Goal: Task Accomplishment & Management: Complete application form

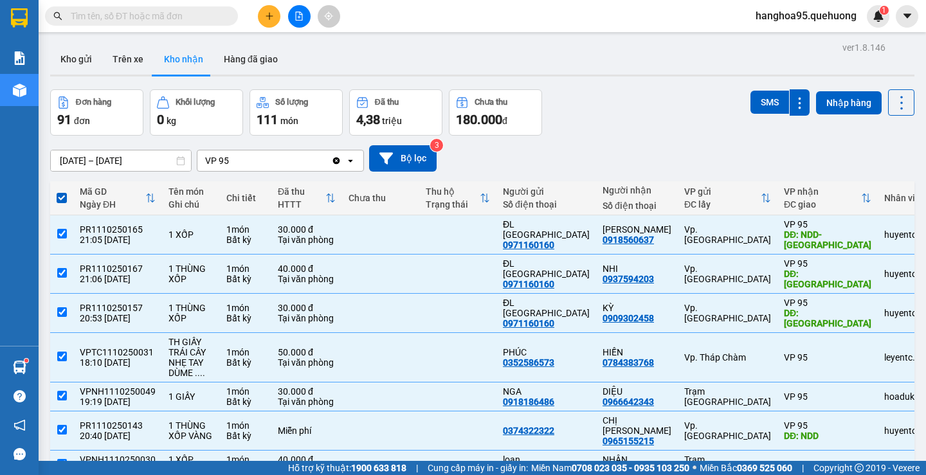
click at [127, 21] on input "text" at bounding box center [147, 16] width 152 height 14
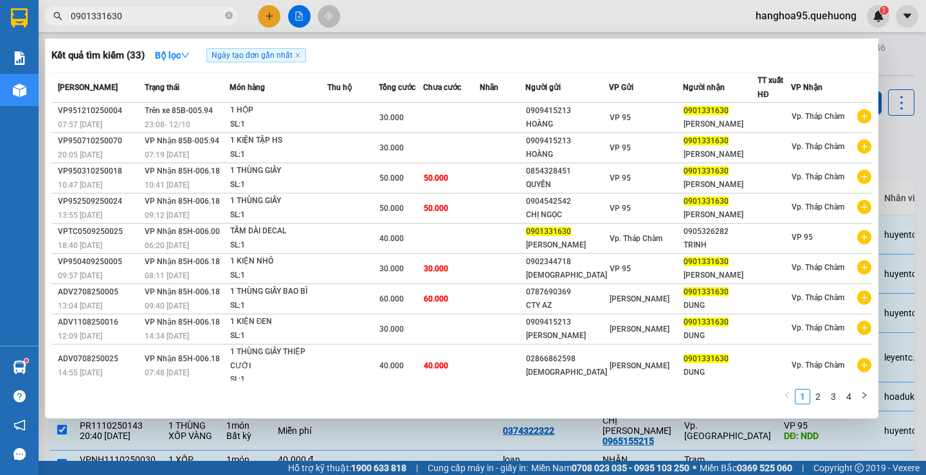
type input "0901331630"
click at [901, 135] on div at bounding box center [463, 237] width 926 height 475
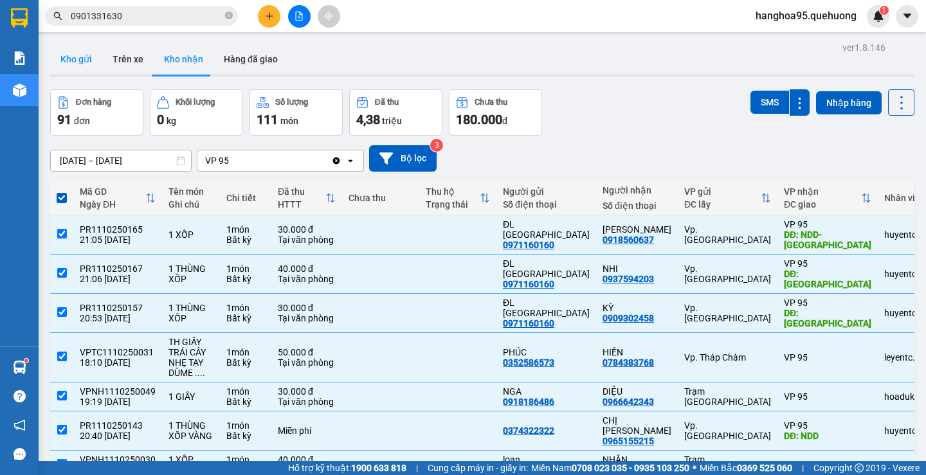
click at [91, 59] on button "Kho gửi" at bounding box center [76, 59] width 52 height 31
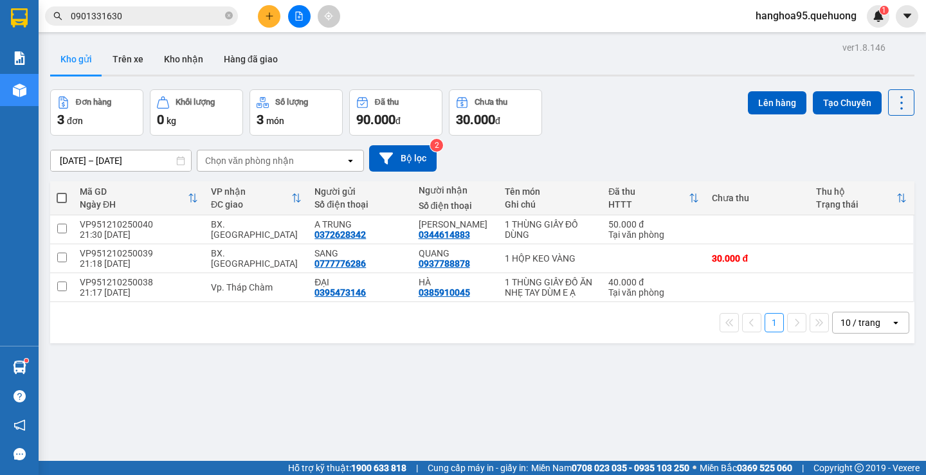
click at [301, 18] on icon "file-add" at bounding box center [299, 16] width 9 height 9
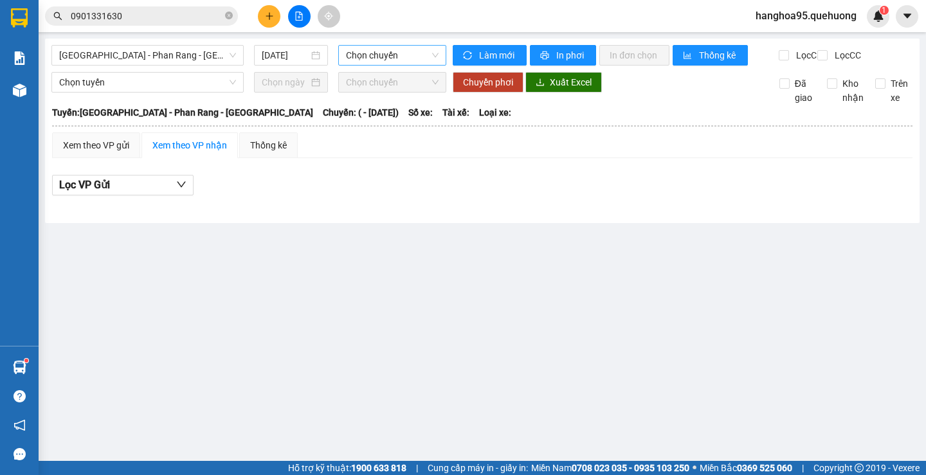
click at [346, 53] on span "Chọn chuyến" at bounding box center [392, 55] width 93 height 19
click at [291, 53] on input "[DATE]" at bounding box center [285, 55] width 47 height 14
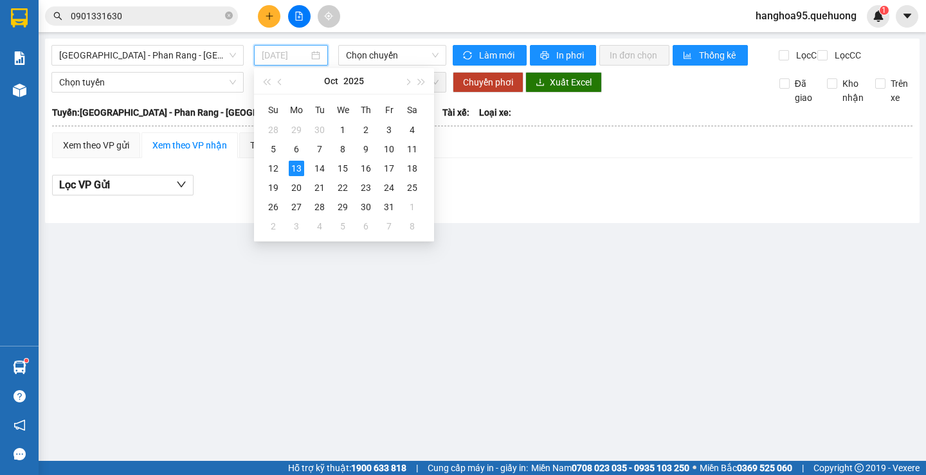
type input "[DATE]"
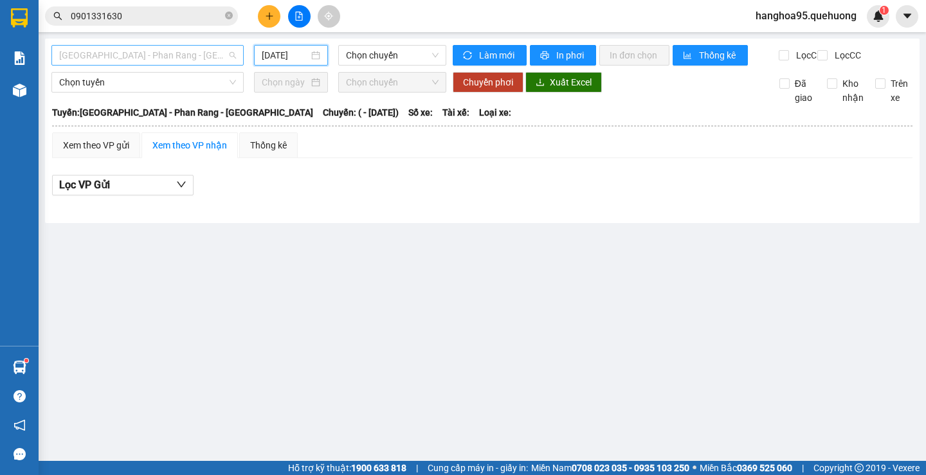
click at [160, 50] on span "[GEOGRAPHIC_DATA] - Phan Rang - [GEOGRAPHIC_DATA]" at bounding box center [147, 55] width 177 height 19
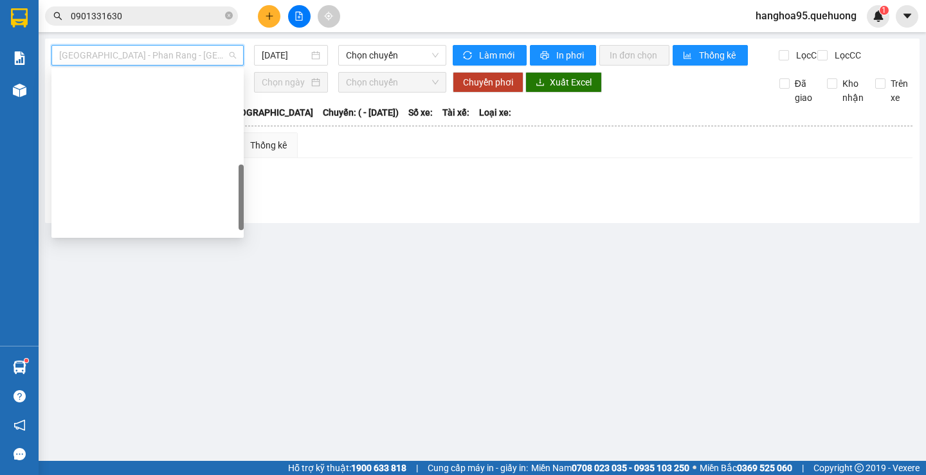
scroll to position [350, 0]
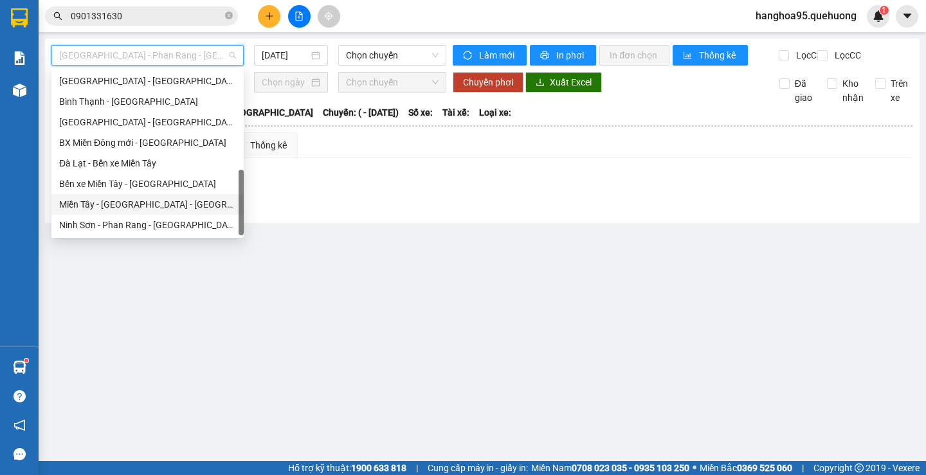
click at [138, 201] on div "Miền Tây - [GEOGRAPHIC_DATA] - [GEOGRAPHIC_DATA]" at bounding box center [147, 205] width 177 height 14
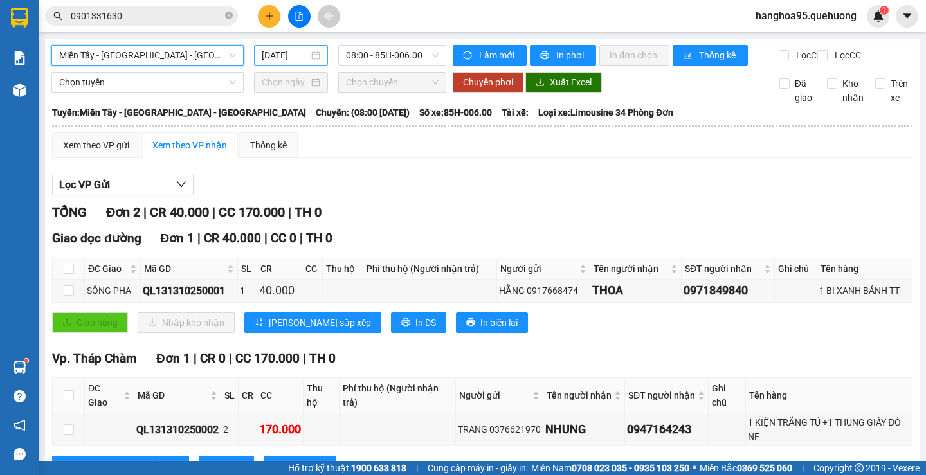
click at [306, 54] on div "[DATE]" at bounding box center [291, 55] width 59 height 14
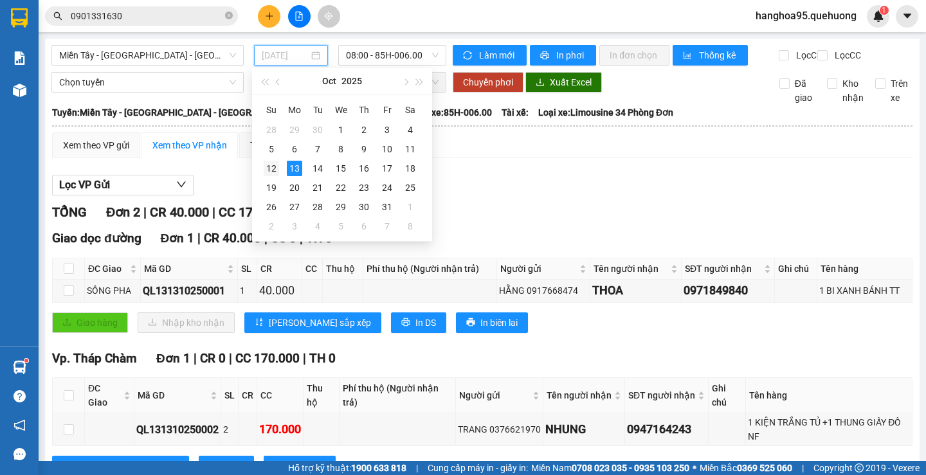
click at [272, 172] on div "12" at bounding box center [271, 168] width 15 height 15
type input "[DATE]"
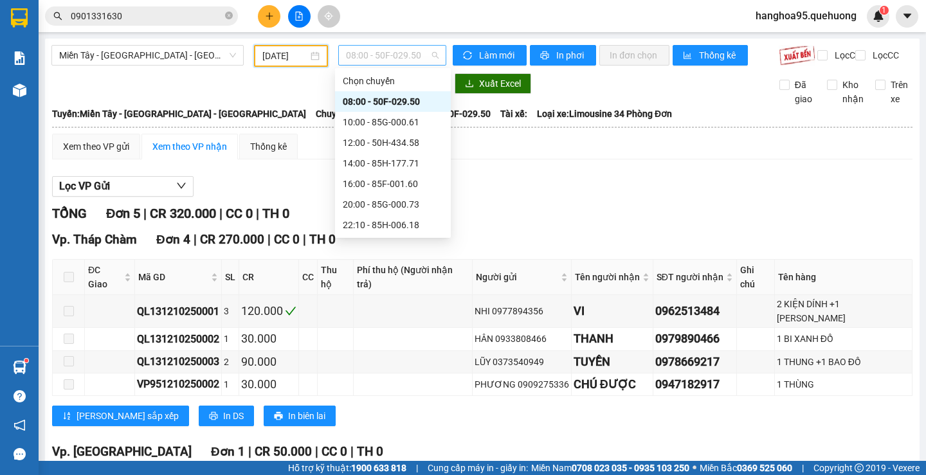
click at [391, 53] on span "08:00 - 50F-029.50" at bounding box center [392, 55] width 93 height 19
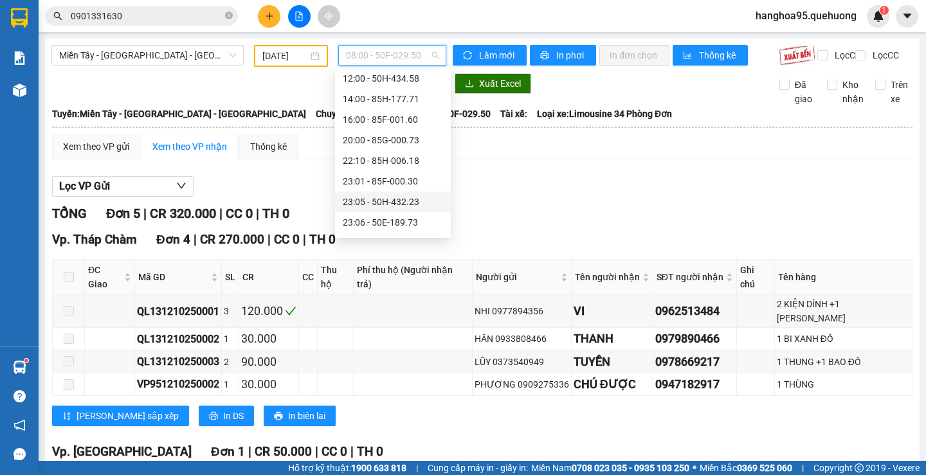
scroll to position [124, 0]
click at [394, 210] on div "23:08 - 85B-005.94" at bounding box center [393, 205] width 100 height 14
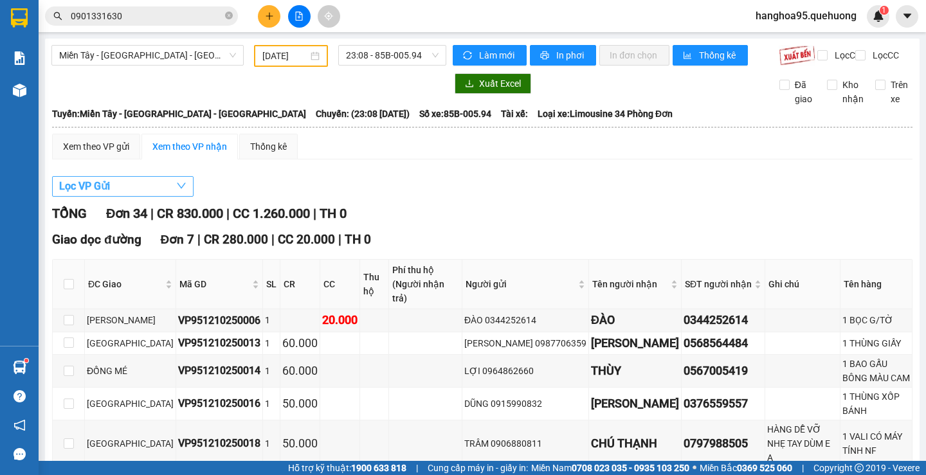
click at [92, 194] on span "Lọc VP Gửi" at bounding box center [84, 186] width 51 height 16
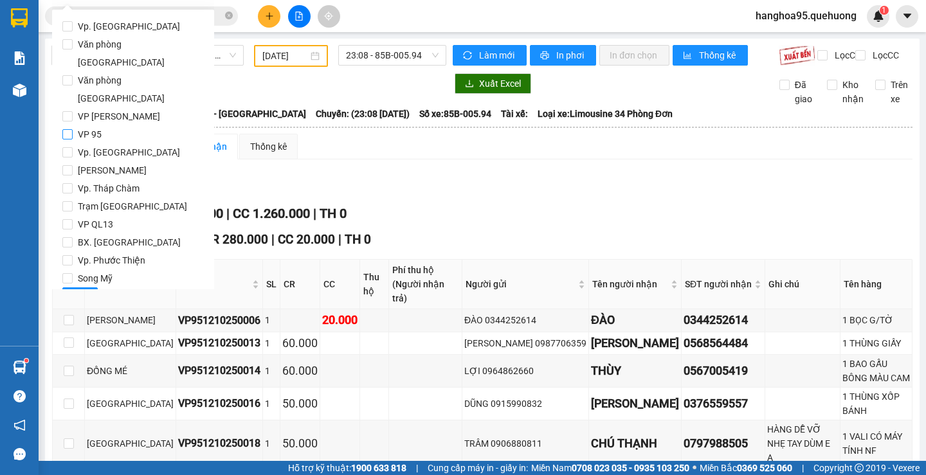
click at [71, 125] on label "VP 95" at bounding box center [133, 134] width 142 height 18
click at [71, 129] on input "VP 95" at bounding box center [67, 134] width 10 height 10
checkbox input "true"
click at [83, 291] on span "Lọc" at bounding box center [80, 298] width 15 height 14
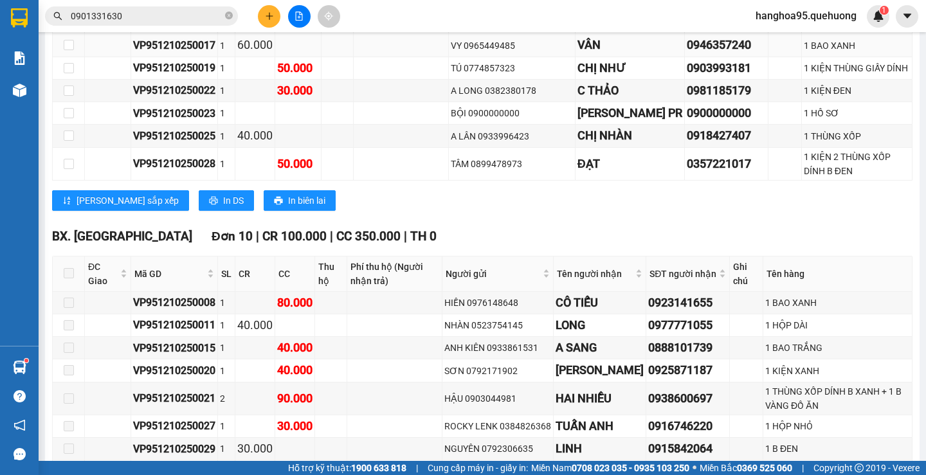
scroll to position [515, 0]
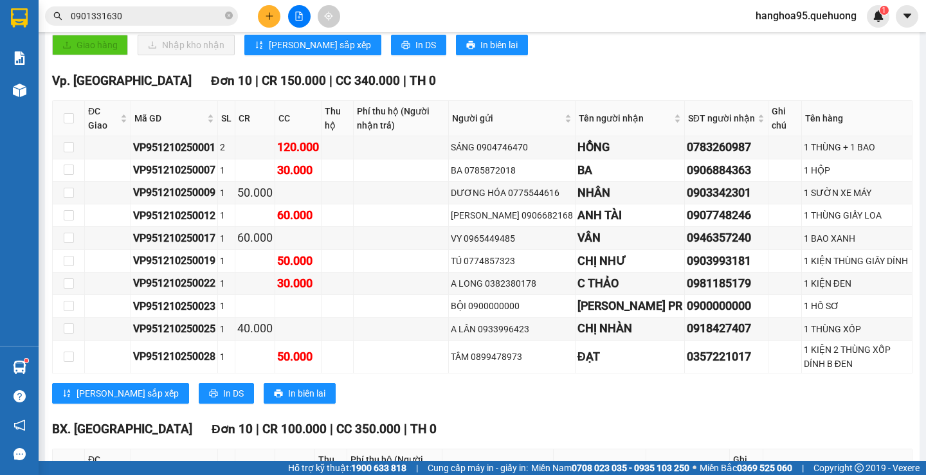
drag, startPoint x: 283, startPoint y: 19, endPoint x: 259, endPoint y: 17, distance: 24.6
click at [279, 19] on div at bounding box center [299, 16] width 97 height 23
click at [259, 17] on button at bounding box center [269, 16] width 23 height 23
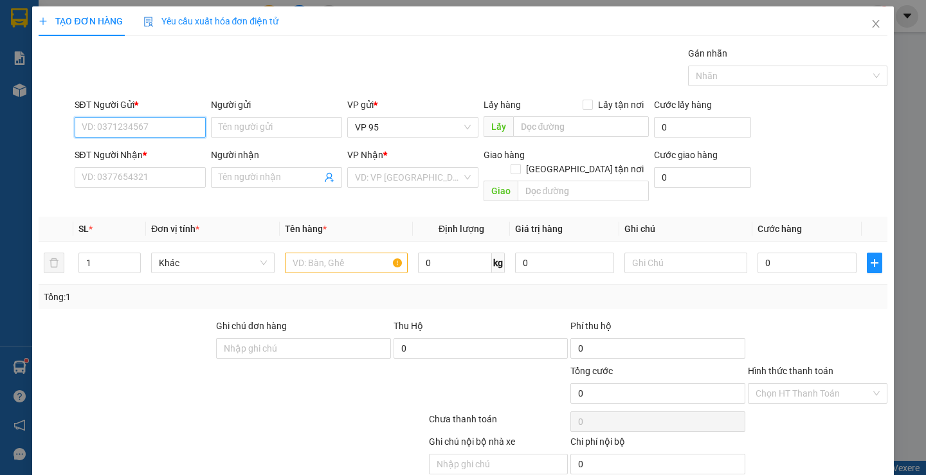
click at [143, 130] on input "SĐT Người Gửi *" at bounding box center [140, 127] width 131 height 21
type input "0916275841"
click at [276, 134] on input "Người gửi" at bounding box center [276, 127] width 131 height 21
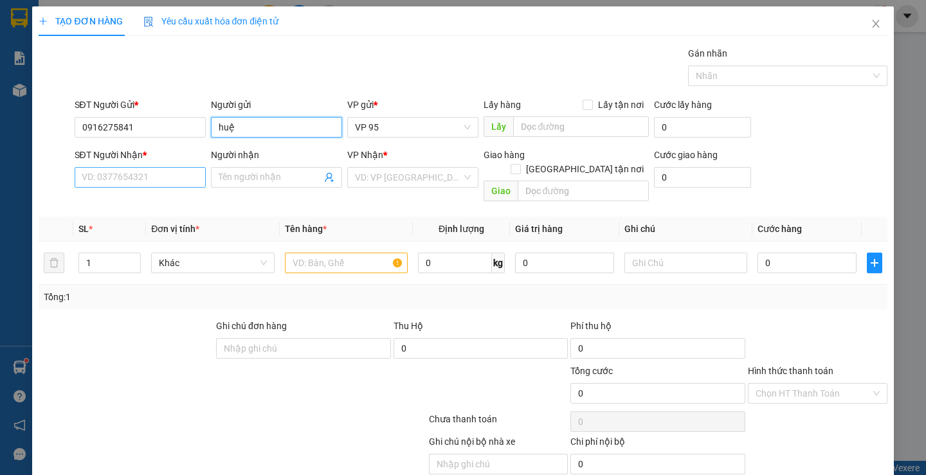
type input "huệ"
click at [131, 179] on input "SĐT Người Nhận *" at bounding box center [140, 177] width 131 height 21
type input "091255090"
click at [281, 181] on input "Người nhận" at bounding box center [270, 177] width 103 height 14
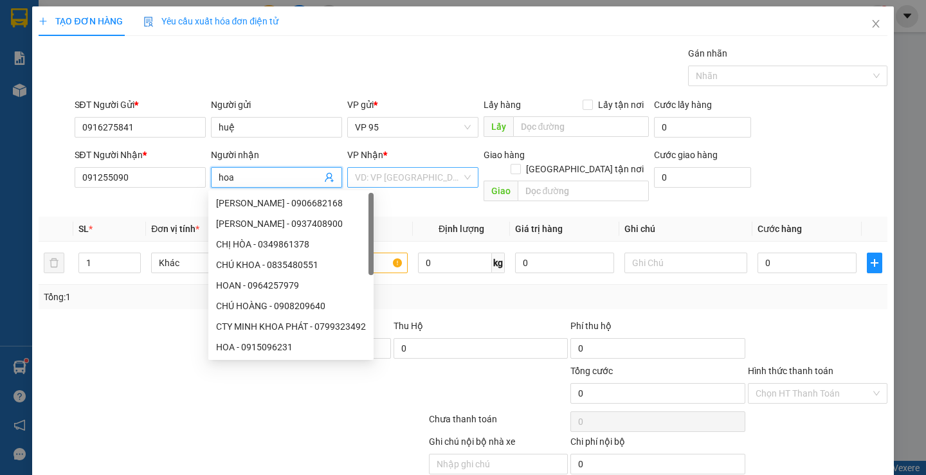
type input "hoa"
click at [441, 185] on input "search" at bounding box center [408, 177] width 107 height 19
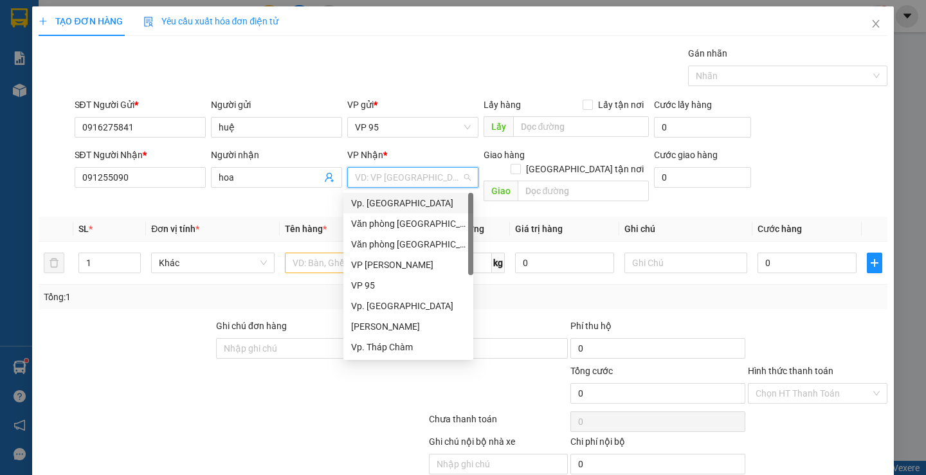
click at [391, 207] on div "Vp. [GEOGRAPHIC_DATA]" at bounding box center [408, 203] width 115 height 14
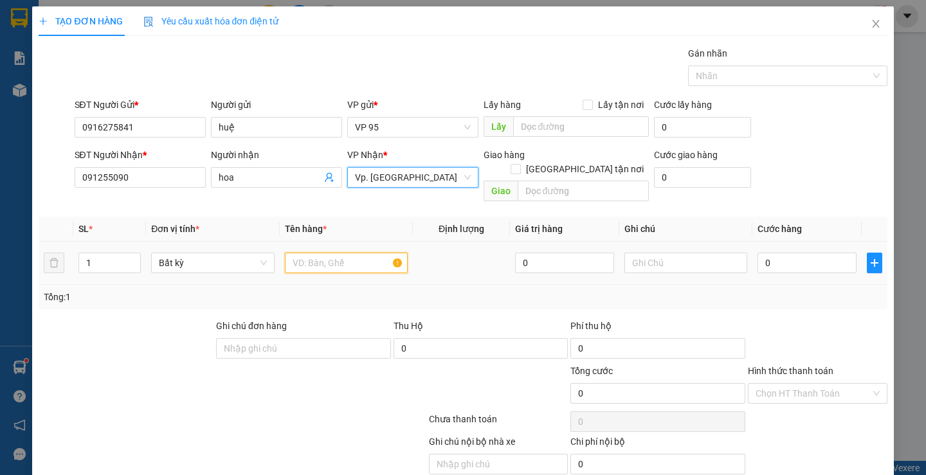
click at [370, 253] on input "text" at bounding box center [346, 263] width 123 height 21
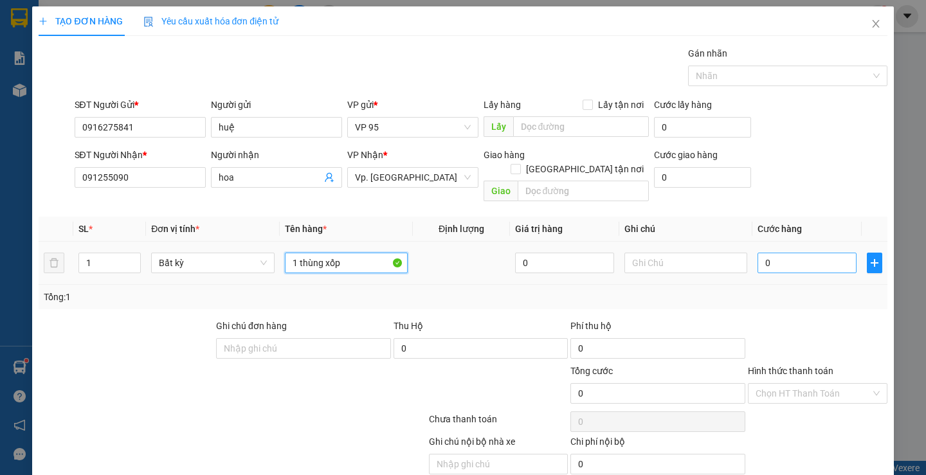
type input "1 thùng xốp"
click at [780, 253] on input "0" at bounding box center [807, 263] width 99 height 21
type input "5"
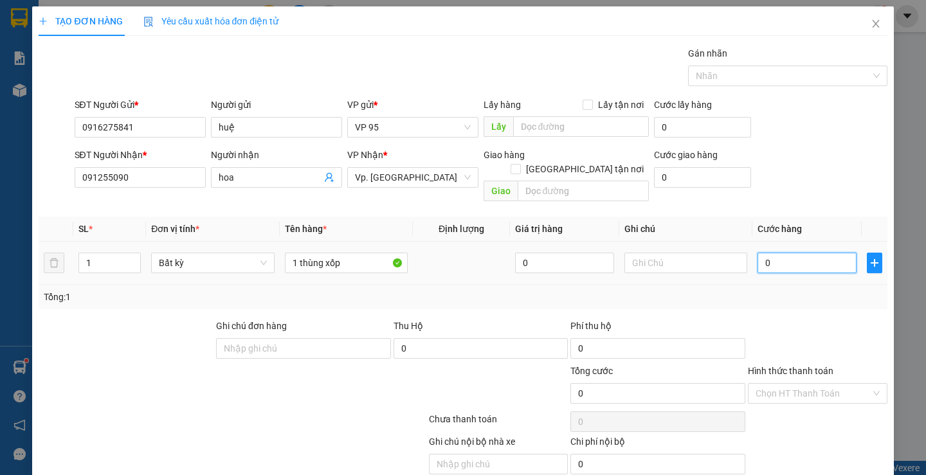
type input "5"
type input "50"
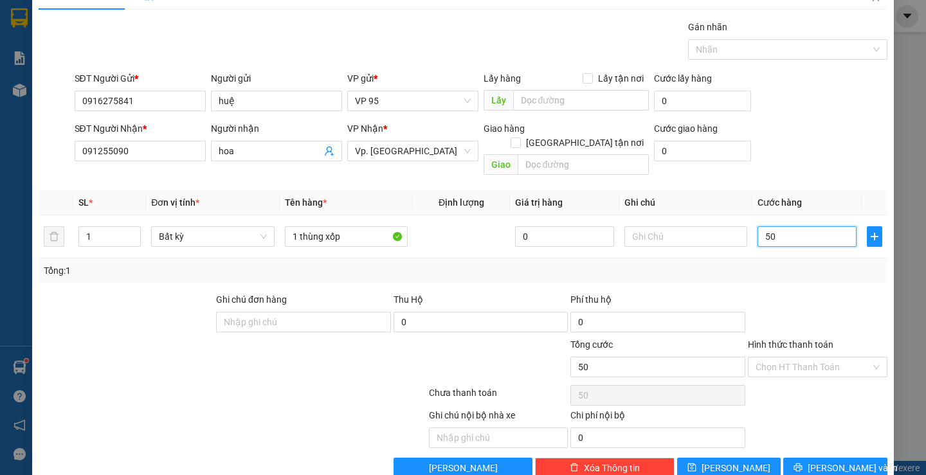
scroll to position [41, 0]
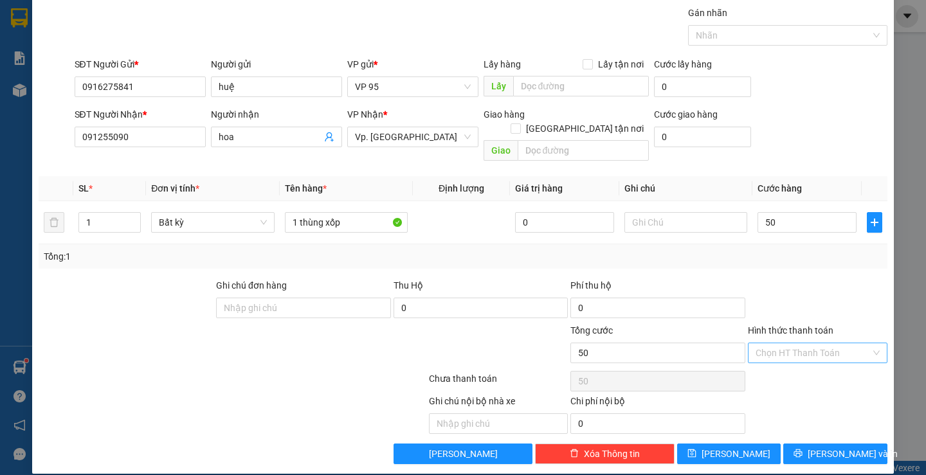
click at [806, 344] on input "Hình thức thanh toán" at bounding box center [813, 353] width 115 height 19
type input "50.000"
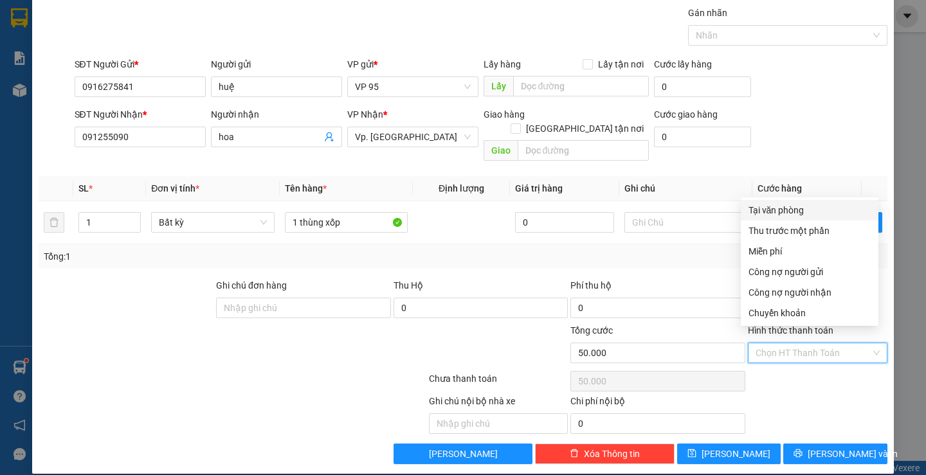
click at [797, 214] on div "Tại văn phòng" at bounding box center [810, 210] width 122 height 14
type input "0"
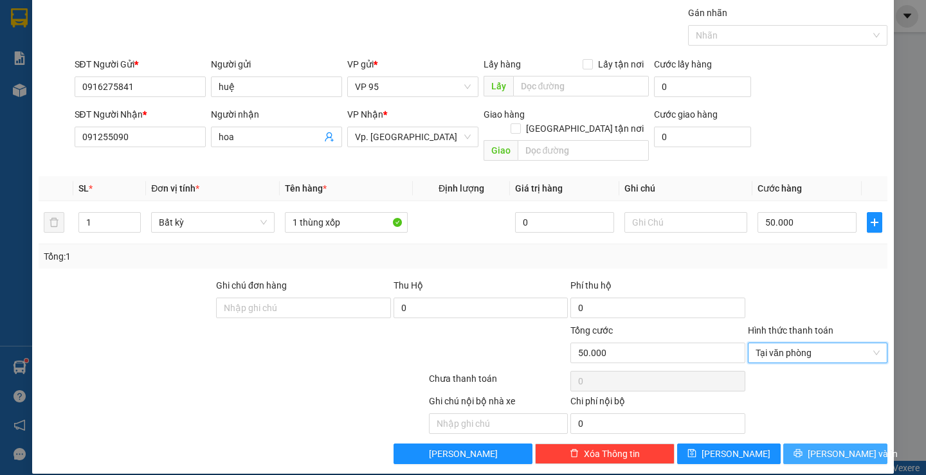
click at [847, 447] on span "[PERSON_NAME] và In" at bounding box center [853, 454] width 90 height 14
click at [816, 449] on span "[PERSON_NAME] và In" at bounding box center [853, 454] width 90 height 14
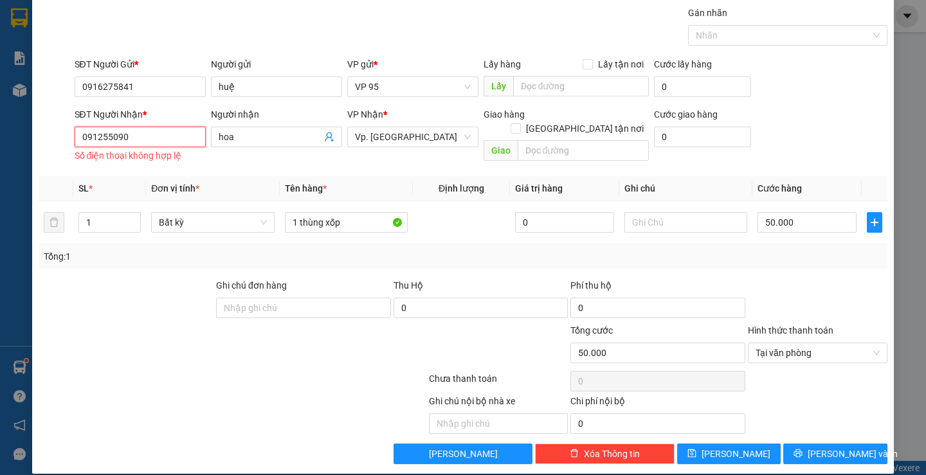
click at [149, 134] on input "091255090" at bounding box center [140, 137] width 131 height 21
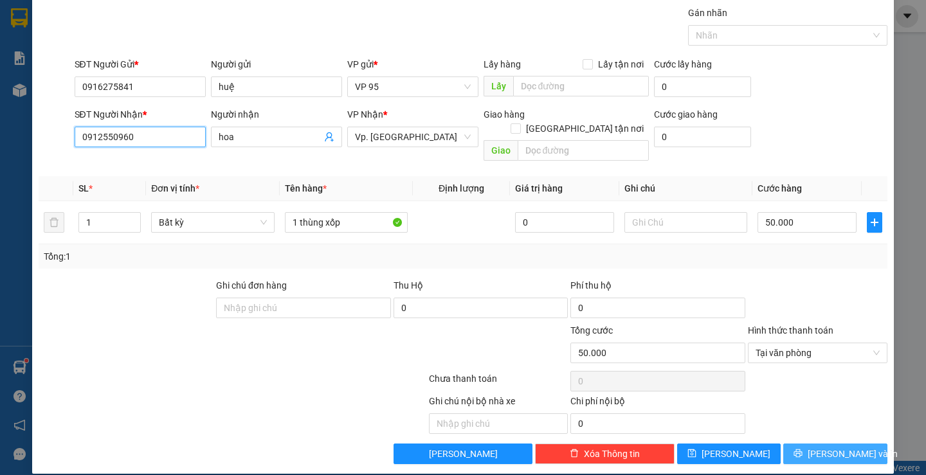
type input "0912550960"
click at [809, 444] on button "[PERSON_NAME] và In" at bounding box center [836, 454] width 104 height 21
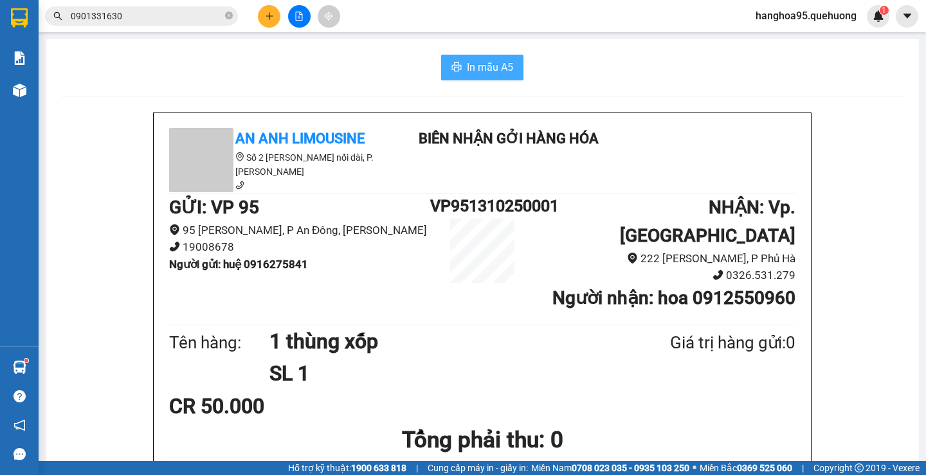
click at [467, 70] on span "In mẫu A5" at bounding box center [490, 67] width 46 height 16
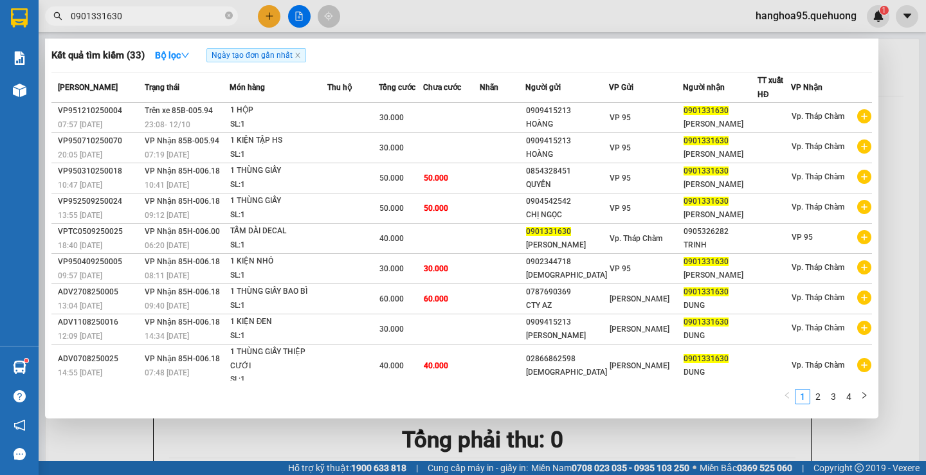
click at [158, 11] on input "0901331630" at bounding box center [147, 16] width 152 height 14
click at [156, 11] on input "0901331630" at bounding box center [147, 16] width 152 height 14
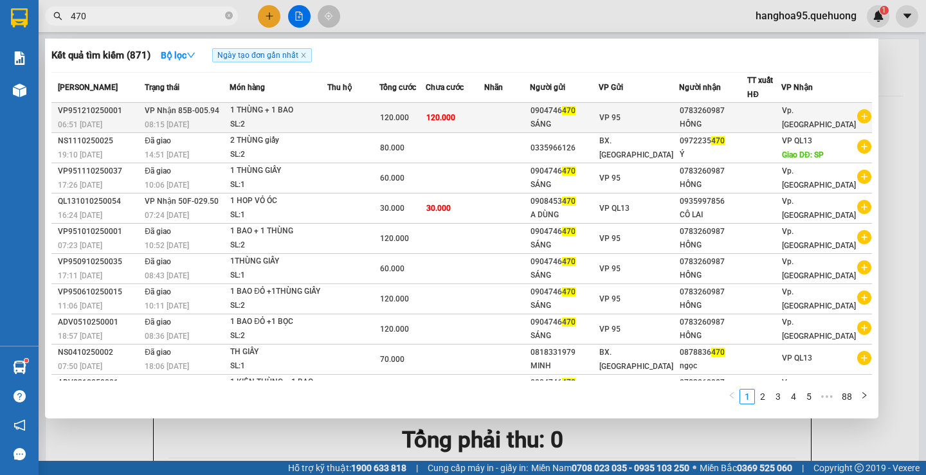
type input "470"
click at [858, 116] on icon "plus-circle" at bounding box center [865, 116] width 14 height 14
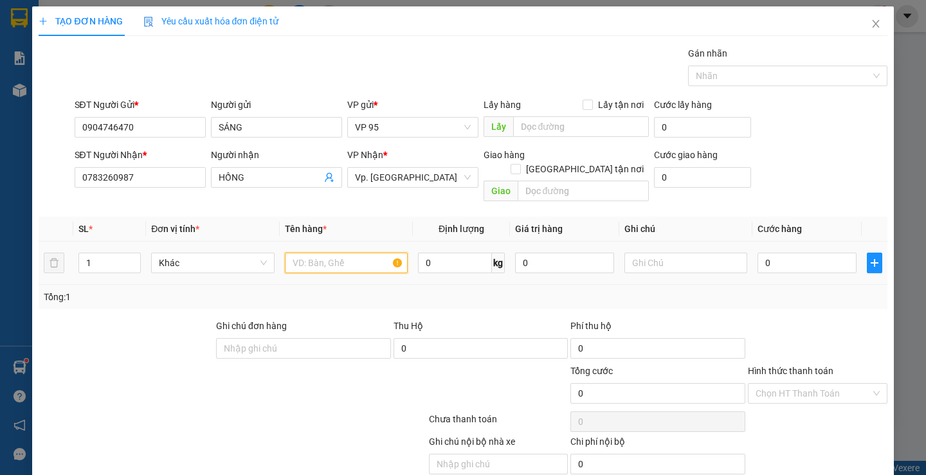
click at [355, 253] on input "text" at bounding box center [346, 263] width 123 height 21
type input "1 thùng +1 bao xanh"
click at [766, 253] on input "0" at bounding box center [807, 263] width 99 height 21
type input "1"
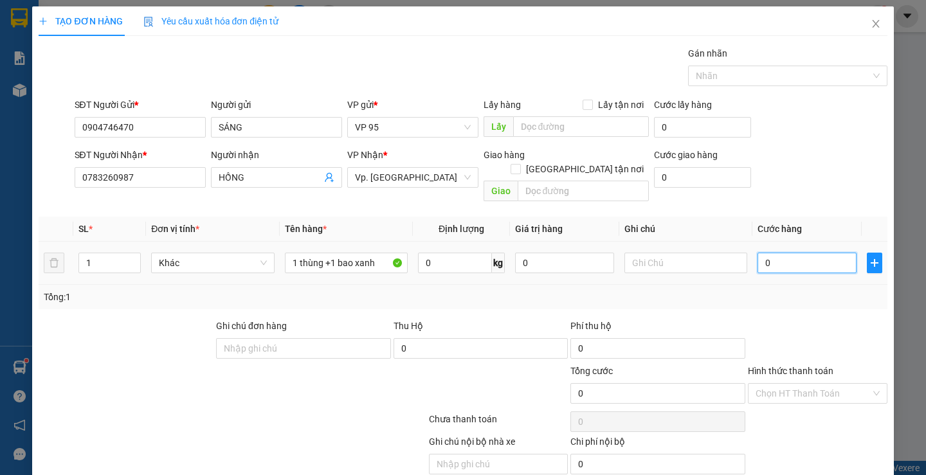
type input "1"
type input "12"
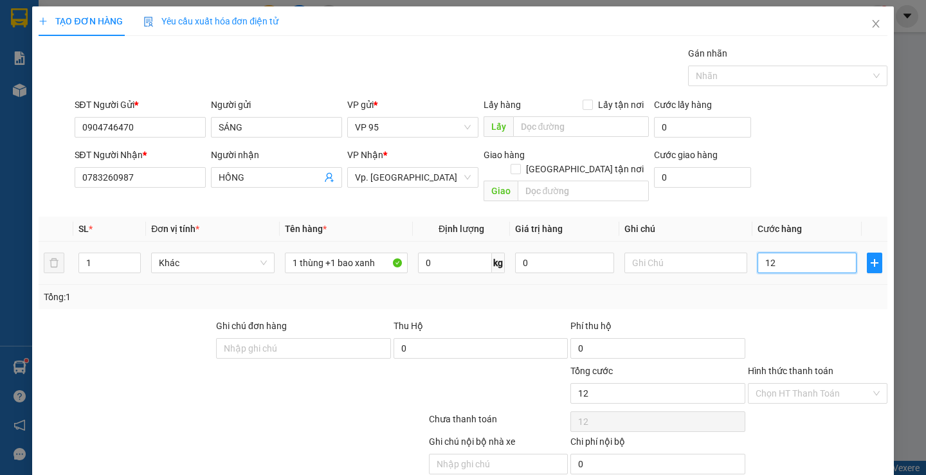
type input "120"
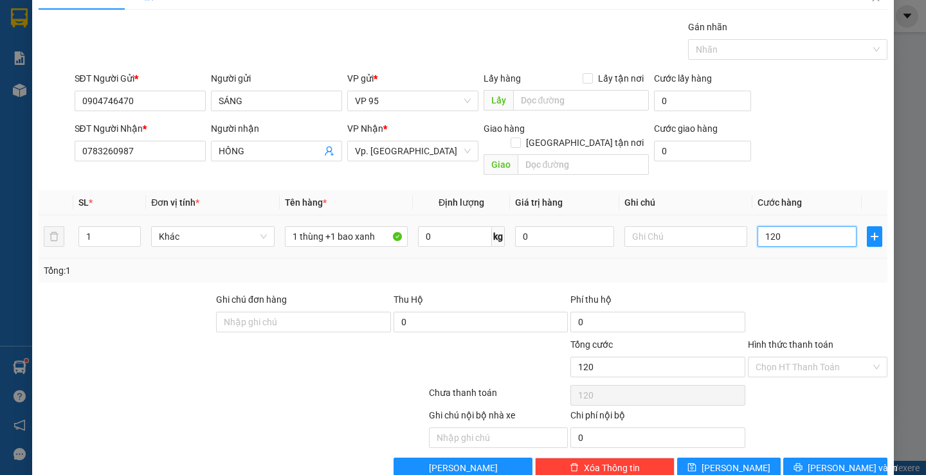
scroll to position [41, 0]
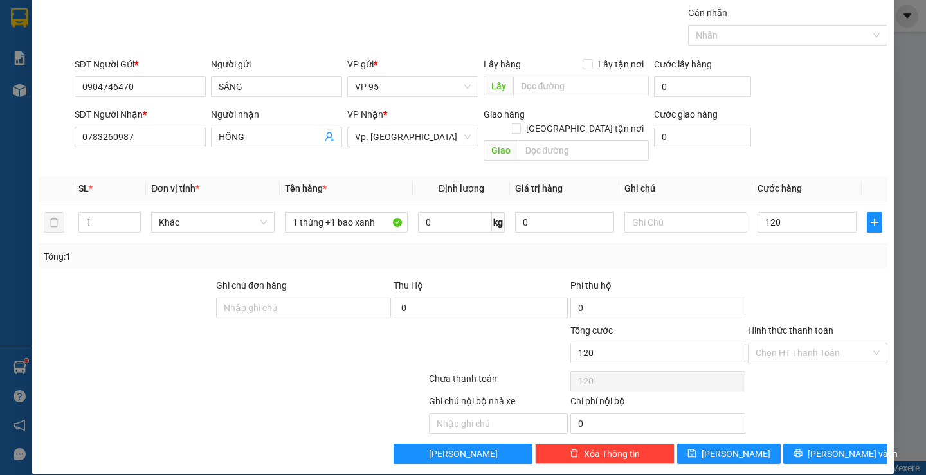
type input "120.000"
click at [803, 428] on div "Transit Pickup Surcharge Ids Transit Deliver Surcharge Ids Transit Deliver Surc…" at bounding box center [463, 235] width 849 height 459
click at [813, 444] on button "[PERSON_NAME] và In" at bounding box center [836, 454] width 104 height 21
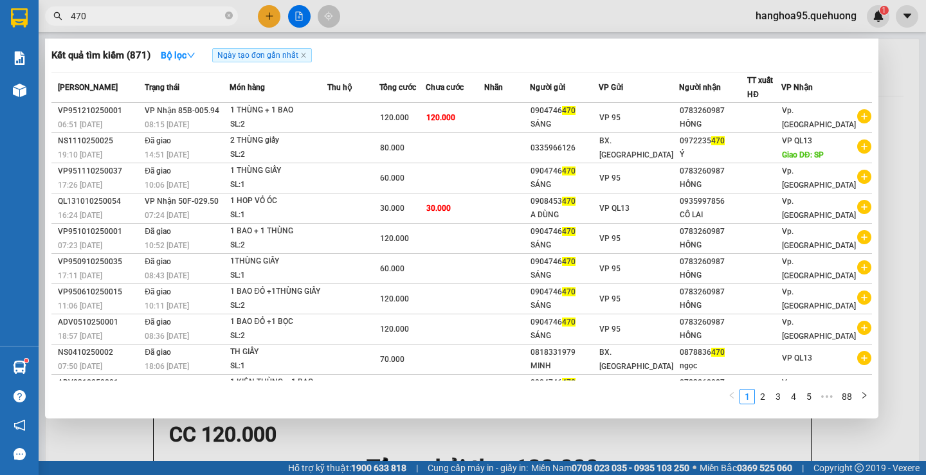
click at [896, 159] on div at bounding box center [463, 237] width 926 height 475
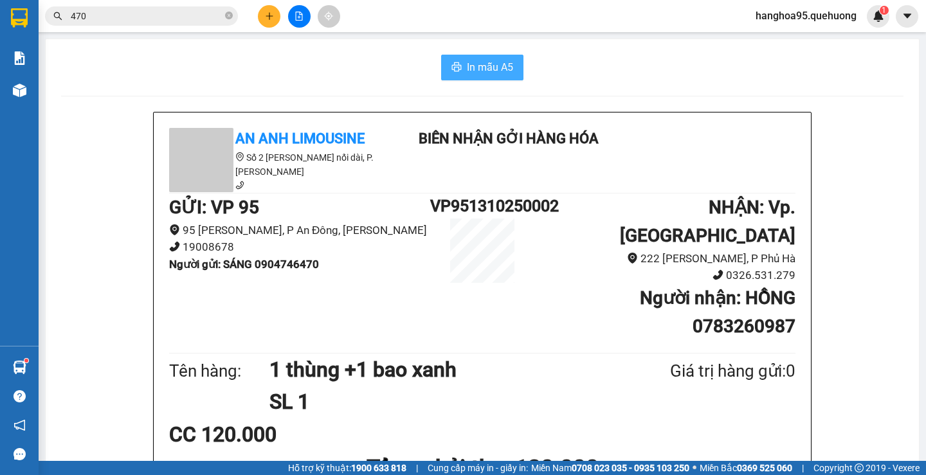
click at [479, 62] on span "In mẫu A5" at bounding box center [490, 67] width 46 height 16
click at [481, 64] on span "In mẫu A5" at bounding box center [490, 67] width 46 height 16
click at [0, 0] on html "Kết quả tìm kiếm ( 871 ) Bộ lọc Ngày tạo đơn gần nhất Mã ĐH Trạng thái Món hàng…" at bounding box center [463, 237] width 926 height 475
drag, startPoint x: 431, startPoint y: 74, endPoint x: 296, endPoint y: 59, distance: 136.0
click at [296, 59] on div "In mẫu A5" at bounding box center [482, 68] width 843 height 26
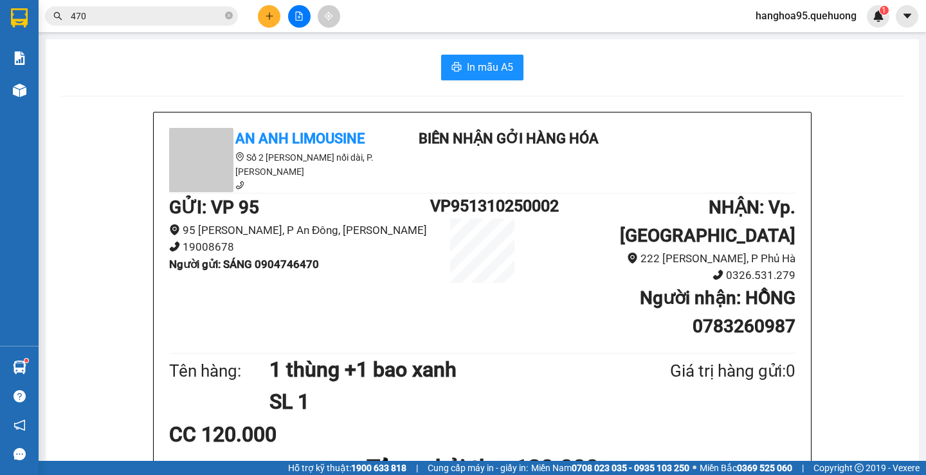
click at [112, 23] on input "470" at bounding box center [147, 16] width 152 height 14
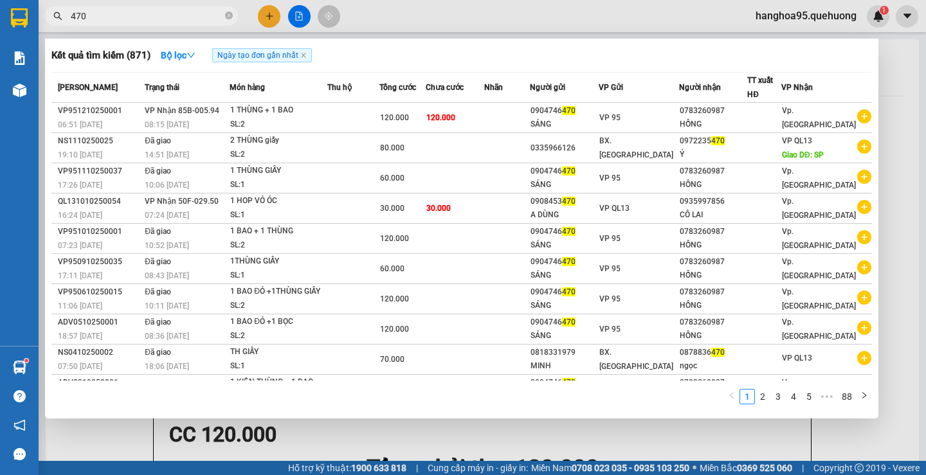
click at [111, 23] on span "470" at bounding box center [141, 15] width 193 height 19
click at [127, 23] on span "470" at bounding box center [141, 15] width 193 height 19
click at [125, 23] on span "470" at bounding box center [141, 15] width 193 height 19
click at [123, 23] on input "470" at bounding box center [147, 16] width 152 height 14
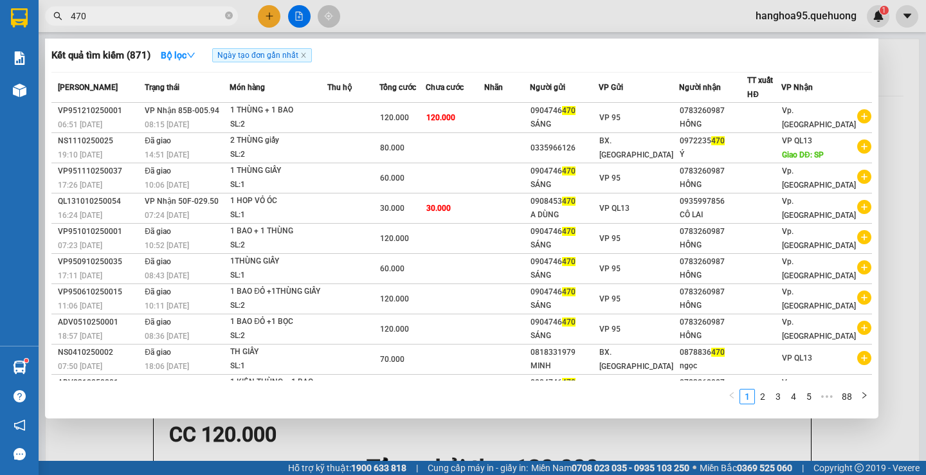
click at [122, 23] on input "470" at bounding box center [147, 16] width 152 height 14
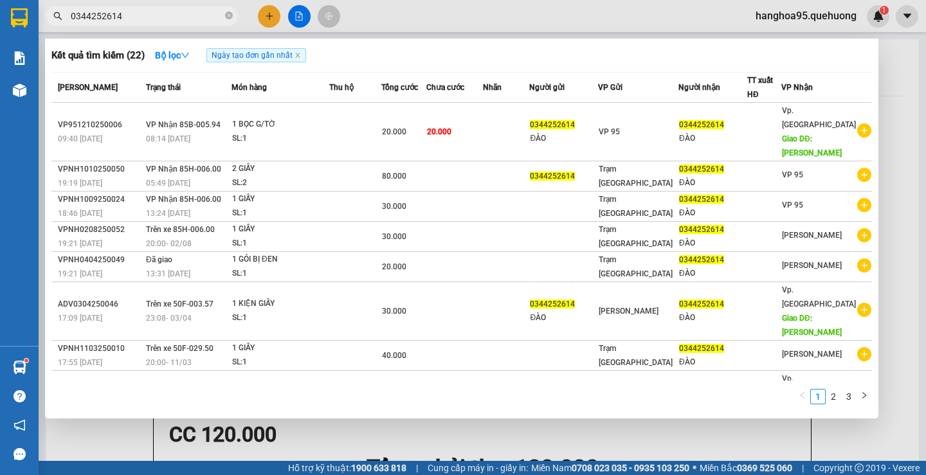
type input "0344252614"
click at [897, 136] on div at bounding box center [463, 237] width 926 height 475
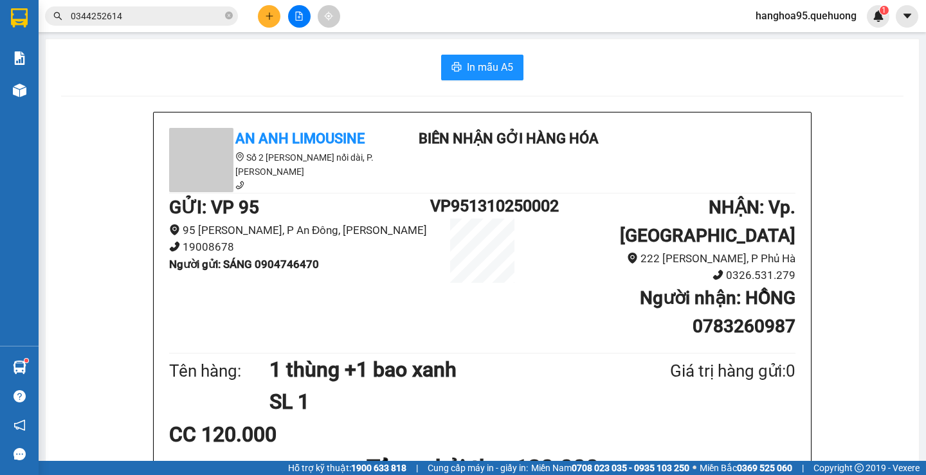
click at [210, 12] on input "0344252614" at bounding box center [147, 16] width 152 height 14
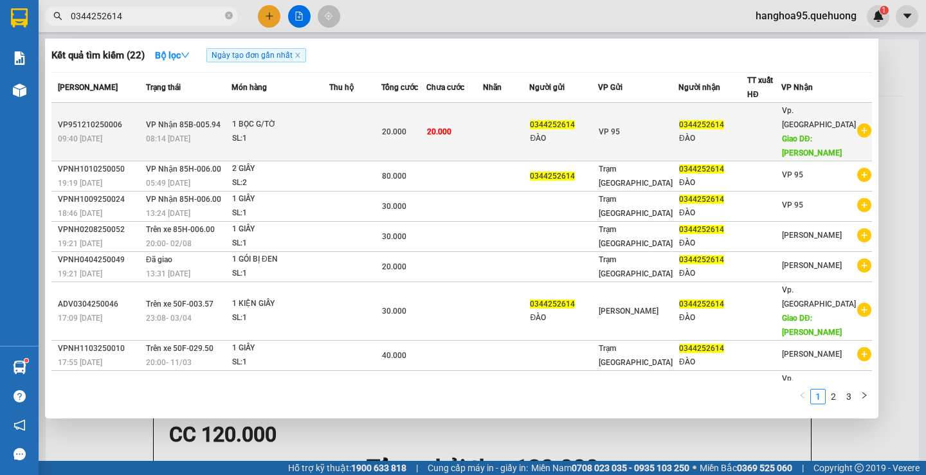
click at [122, 122] on div "VP951210250006" at bounding box center [100, 125] width 84 height 14
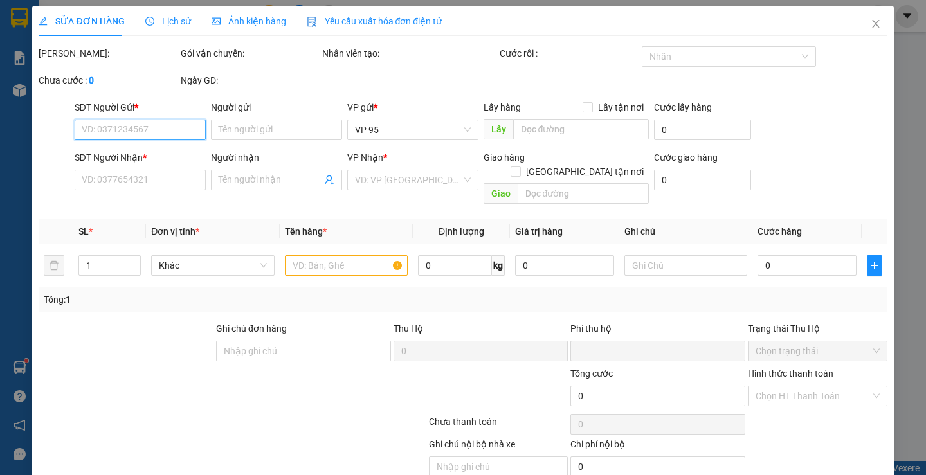
type input "0344252614"
type input "ĐÀO"
type input "0344252614"
type input "ĐÀO"
type input "[PERSON_NAME]"
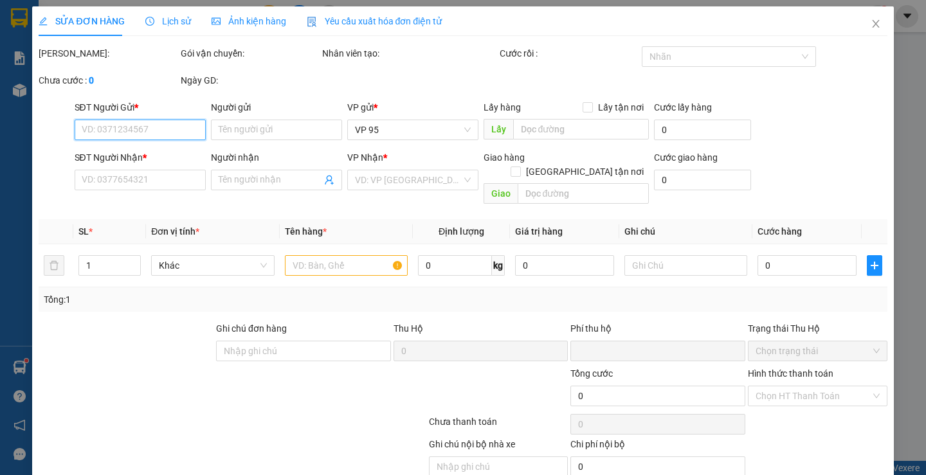
type input "0"
type input "20.000"
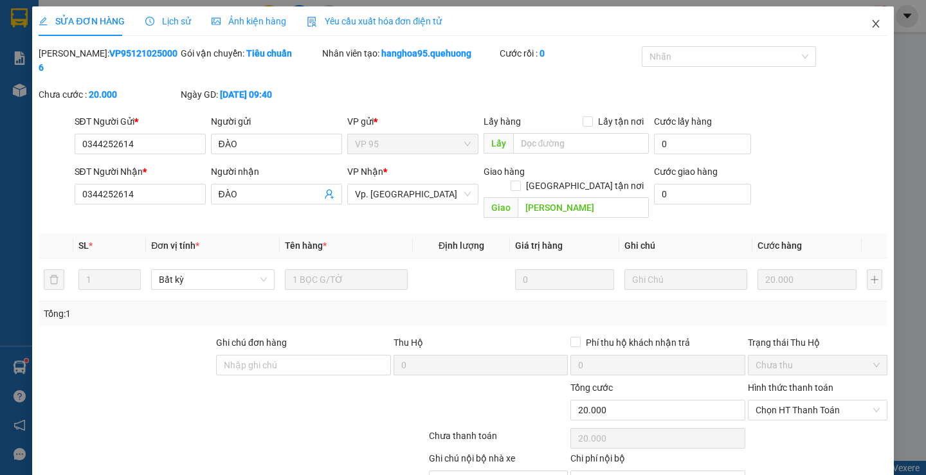
click at [872, 21] on icon "close" at bounding box center [876, 24] width 10 height 10
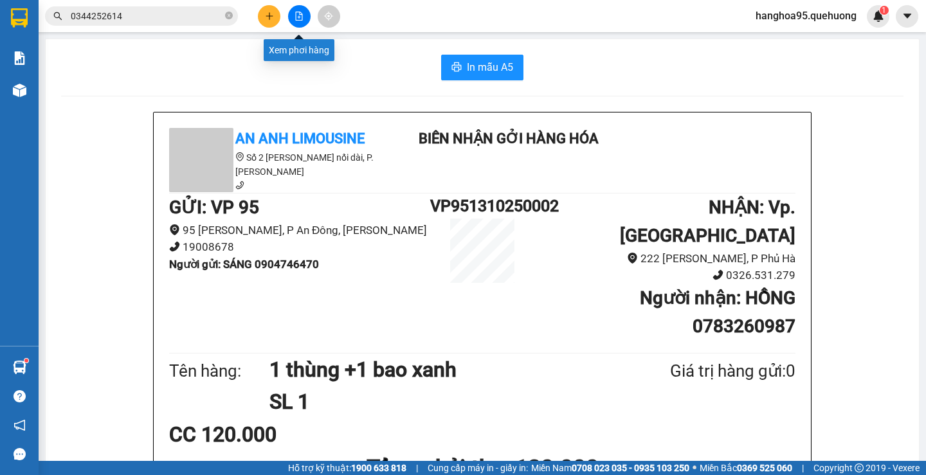
click at [300, 12] on icon "file-add" at bounding box center [299, 16] width 7 height 9
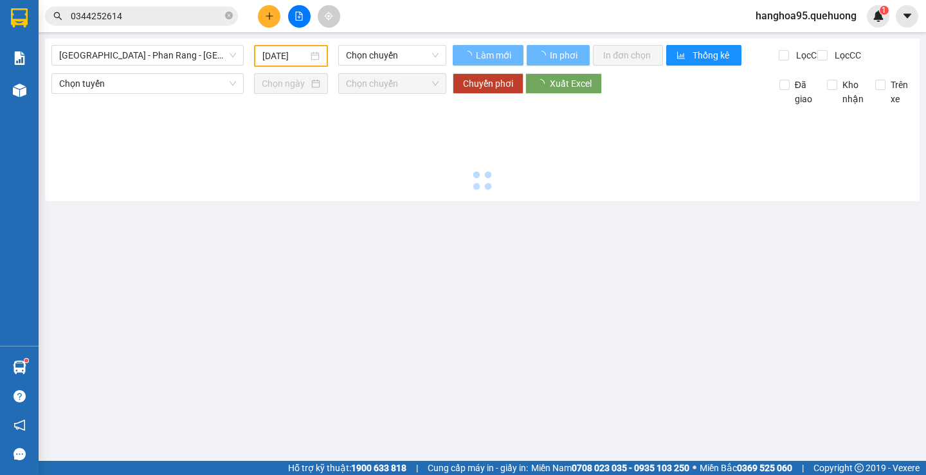
type input "[DATE]"
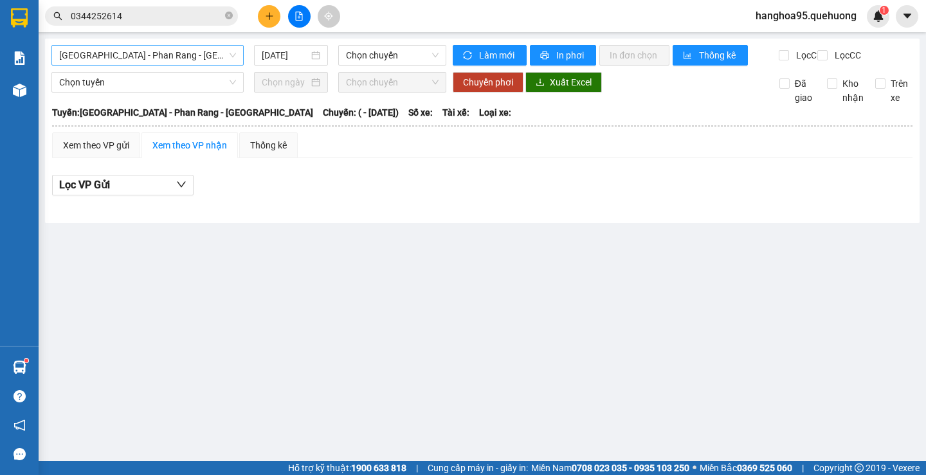
click at [171, 50] on span "[GEOGRAPHIC_DATA] - Phan Rang - [GEOGRAPHIC_DATA]" at bounding box center [147, 55] width 177 height 19
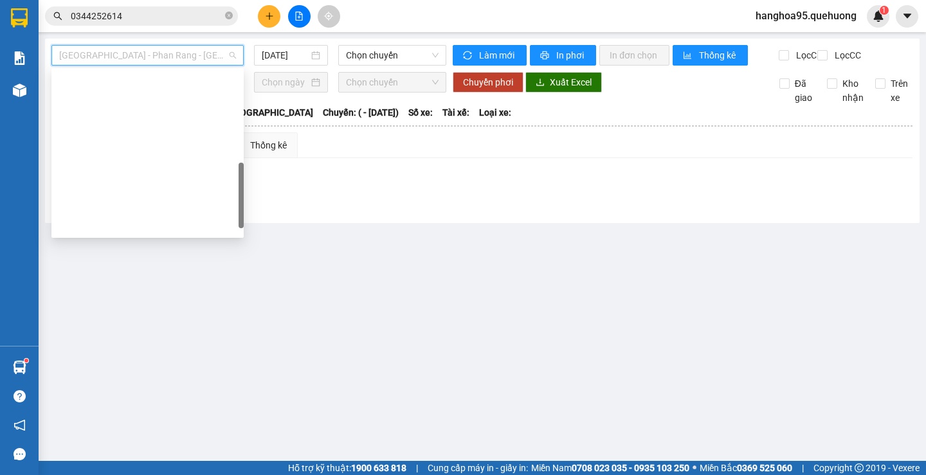
scroll to position [324, 0]
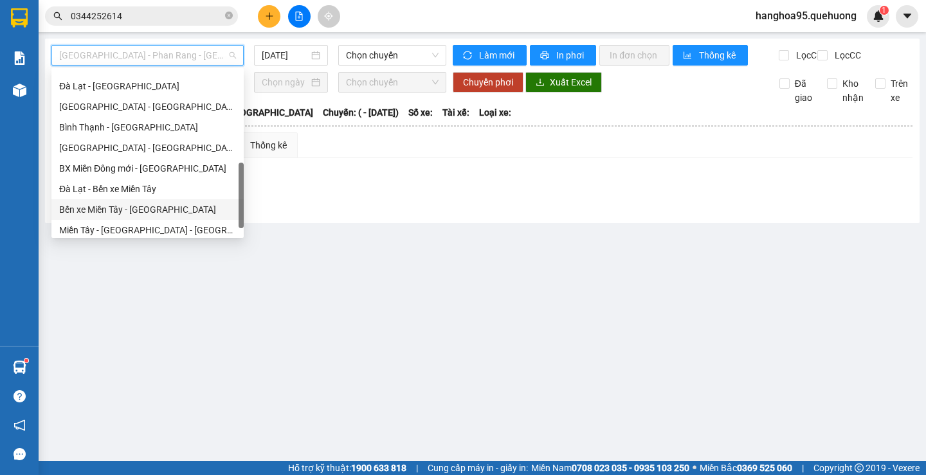
click at [127, 205] on div "Bến xe Miền Tây - [GEOGRAPHIC_DATA]" at bounding box center [147, 210] width 177 height 14
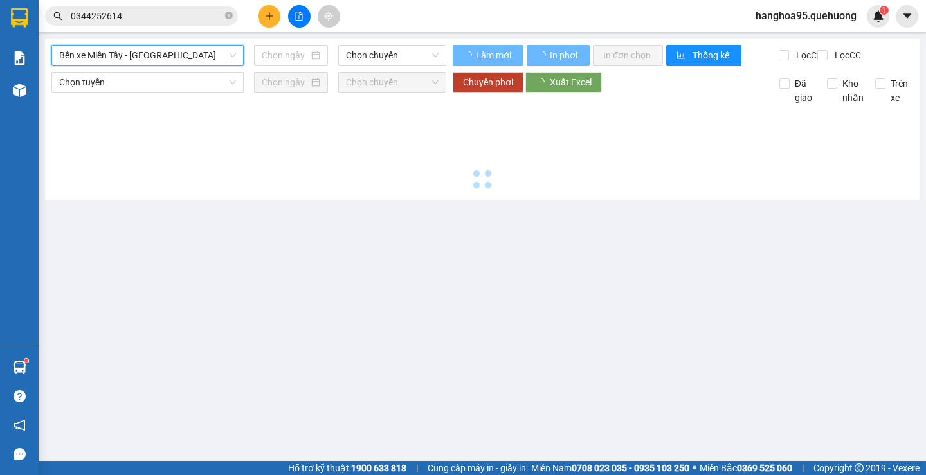
type input "[DATE]"
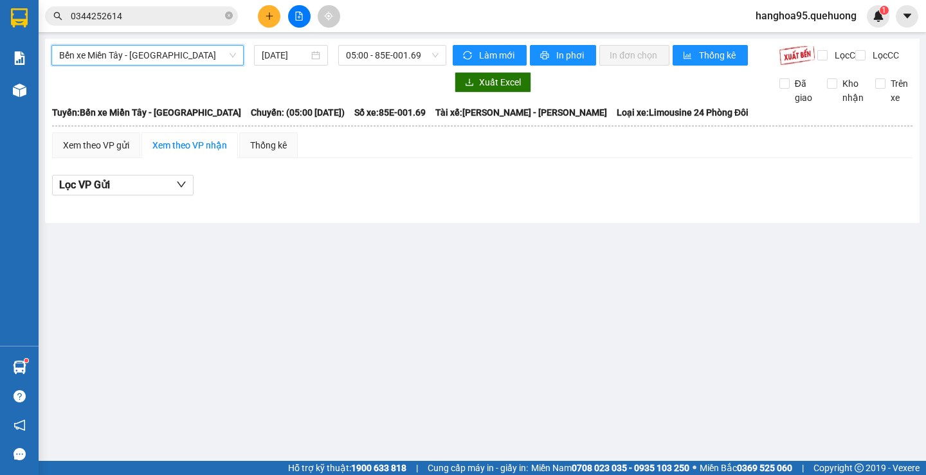
click at [146, 43] on div "Bến xe Miền Tây - [GEOGRAPHIC_DATA] Bến xe Miền Tây - [GEOGRAPHIC_DATA] [DATE] …" at bounding box center [482, 131] width 875 height 185
click at [145, 62] on span "Bến xe Miền Tây - [GEOGRAPHIC_DATA]" at bounding box center [147, 55] width 177 height 19
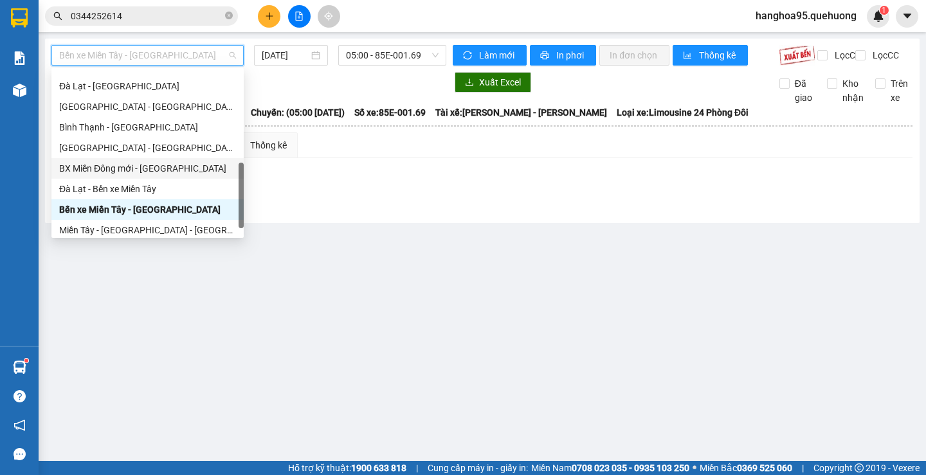
click at [134, 171] on div "BX Miền Đông mới - [GEOGRAPHIC_DATA]" at bounding box center [147, 168] width 177 height 14
type input "[DATE]"
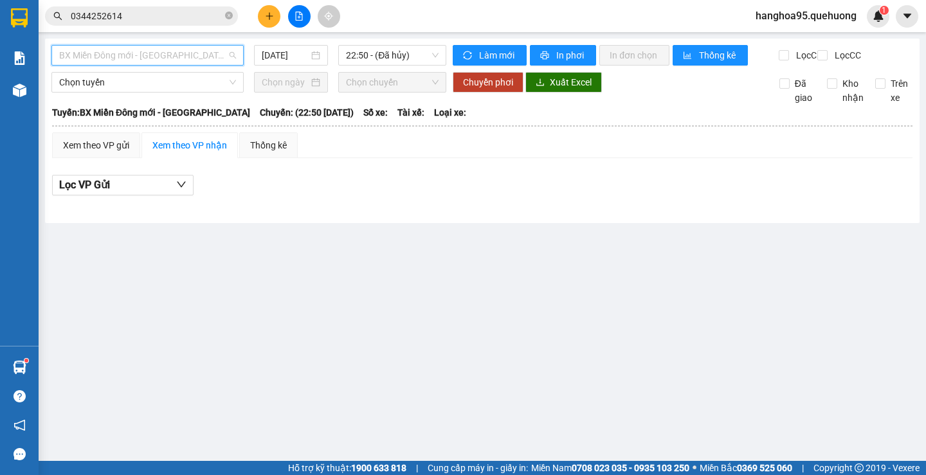
click at [136, 59] on span "BX Miền Đông mới - [GEOGRAPHIC_DATA]" at bounding box center [147, 55] width 177 height 19
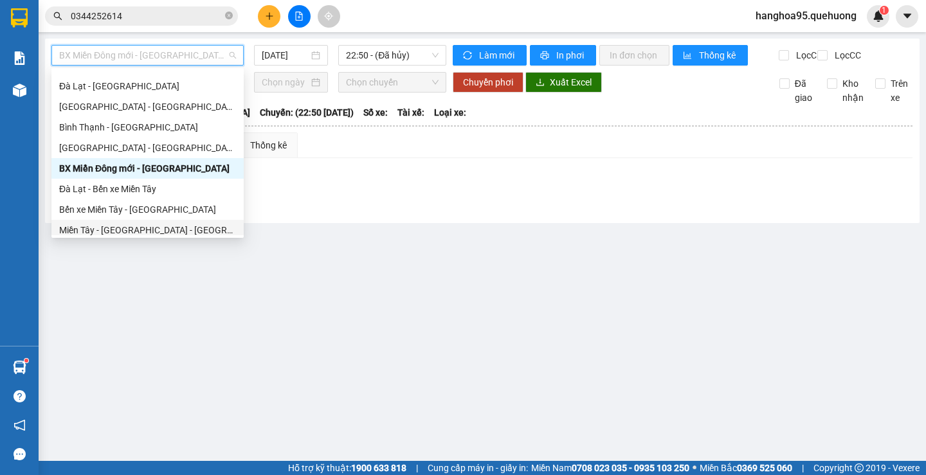
click at [152, 225] on div "Miền Tây - [GEOGRAPHIC_DATA] - [GEOGRAPHIC_DATA]" at bounding box center [147, 230] width 177 height 14
type input "[DATE]"
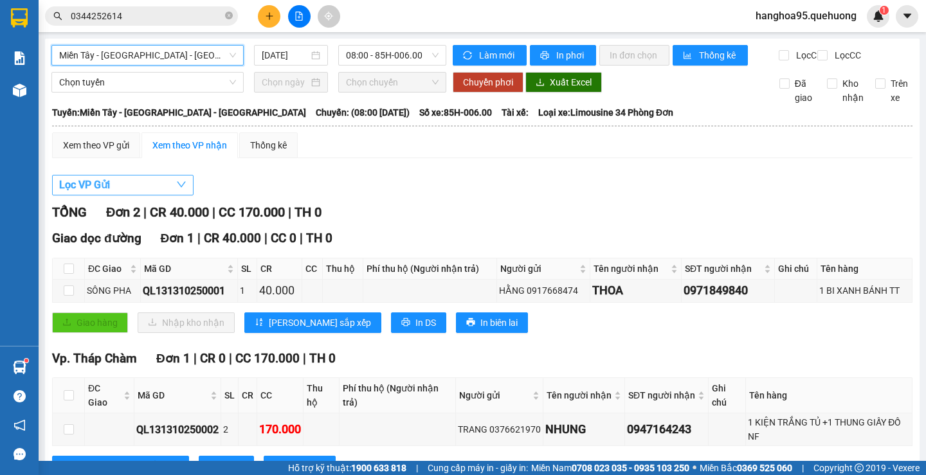
click at [123, 194] on button "Lọc VP Gửi" at bounding box center [123, 185] width 142 height 21
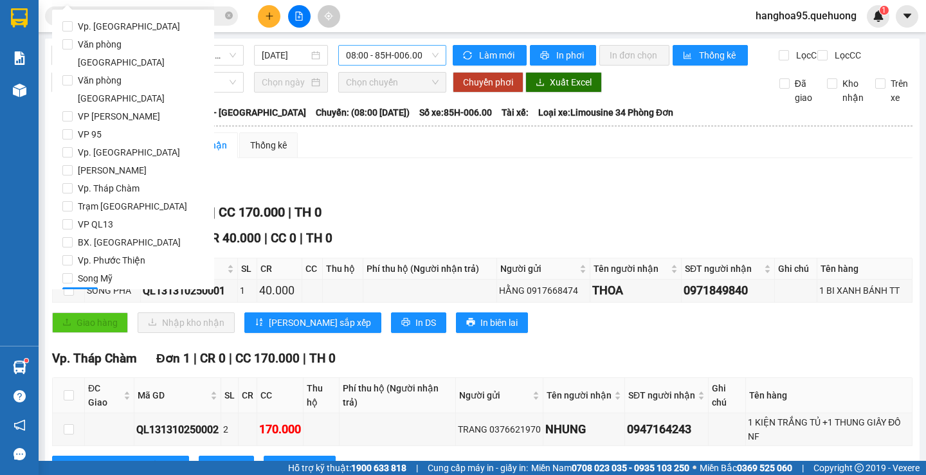
click at [383, 60] on span "08:00 - 85H-006.00" at bounding box center [392, 55] width 93 height 19
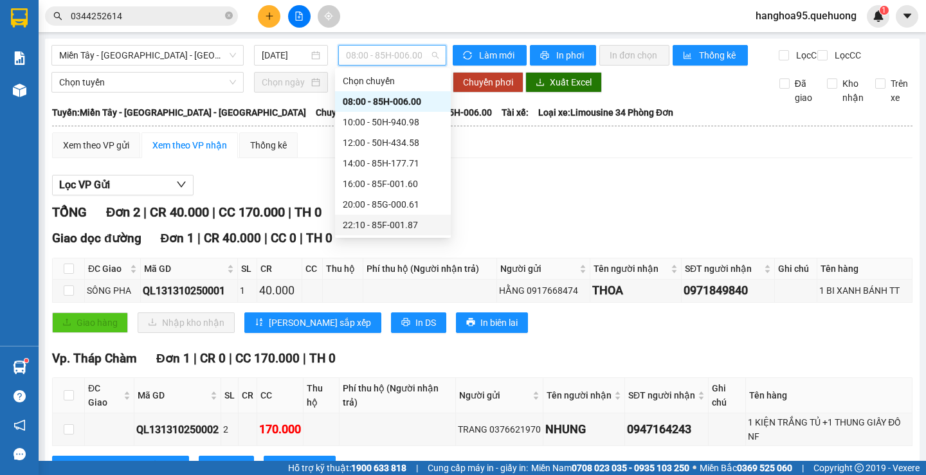
scroll to position [124, 0]
click at [384, 209] on div "23:08 - 85B-005.94" at bounding box center [393, 205] width 100 height 14
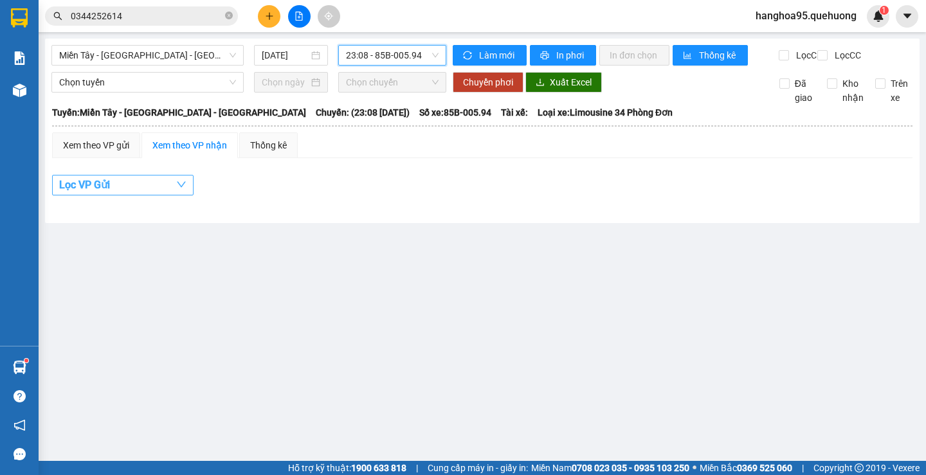
click at [142, 196] on button "Lọc VP Gửi" at bounding box center [123, 185] width 142 height 21
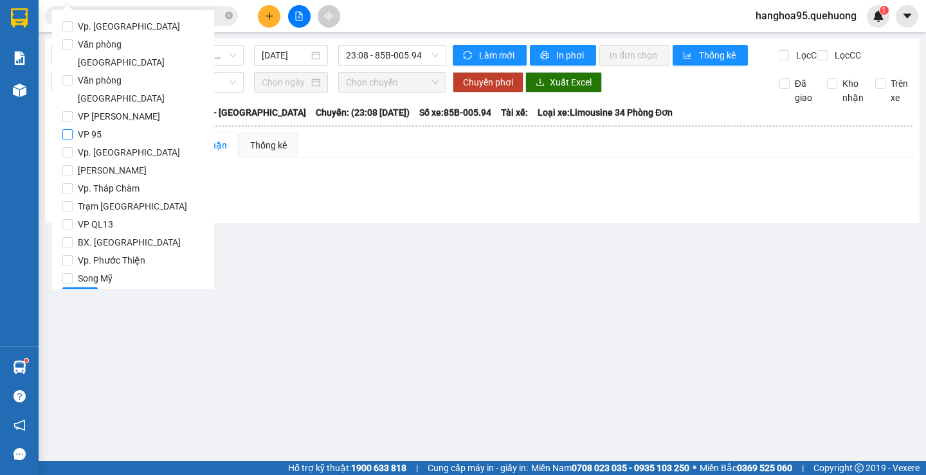
click at [78, 125] on span "VP 95" at bounding box center [90, 134] width 34 height 18
click at [73, 129] on input "VP 95" at bounding box center [67, 134] width 10 height 10
checkbox input "true"
click at [276, 14] on button at bounding box center [269, 16] width 23 height 23
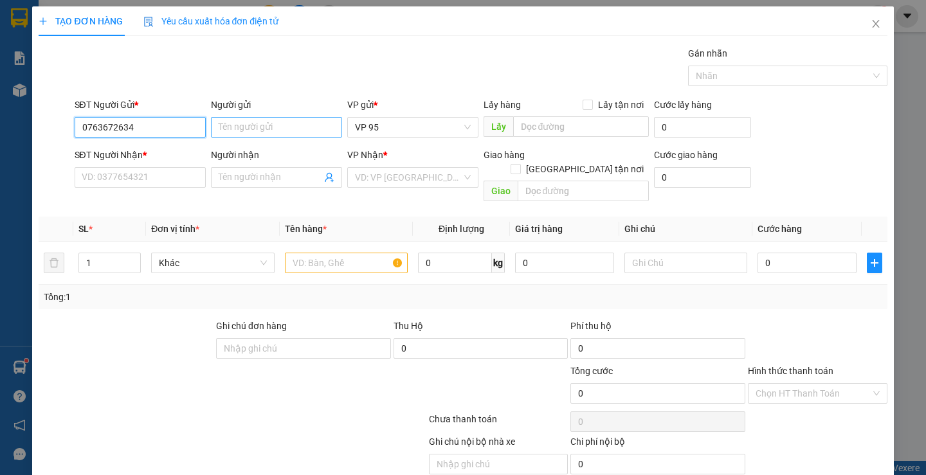
type input "0763672634"
click at [258, 131] on input "Người gửi" at bounding box center [276, 127] width 131 height 21
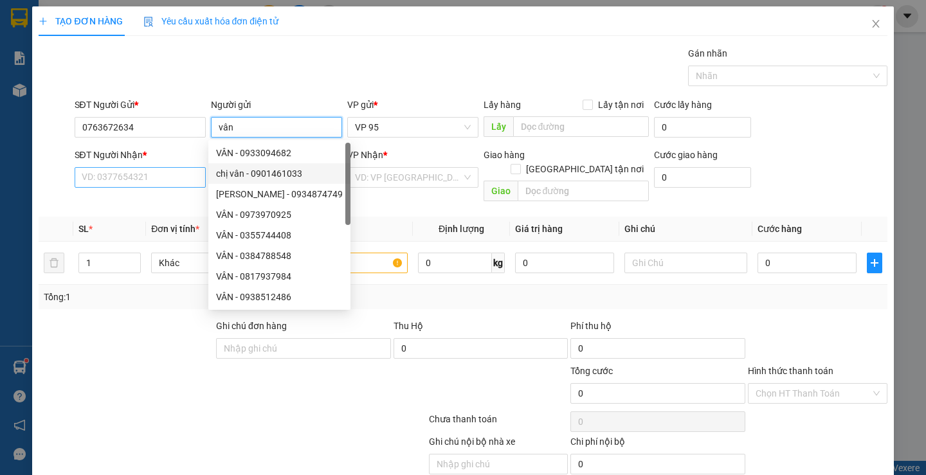
type input "vân"
click at [158, 171] on input "SĐT Người Nhận *" at bounding box center [140, 177] width 131 height 21
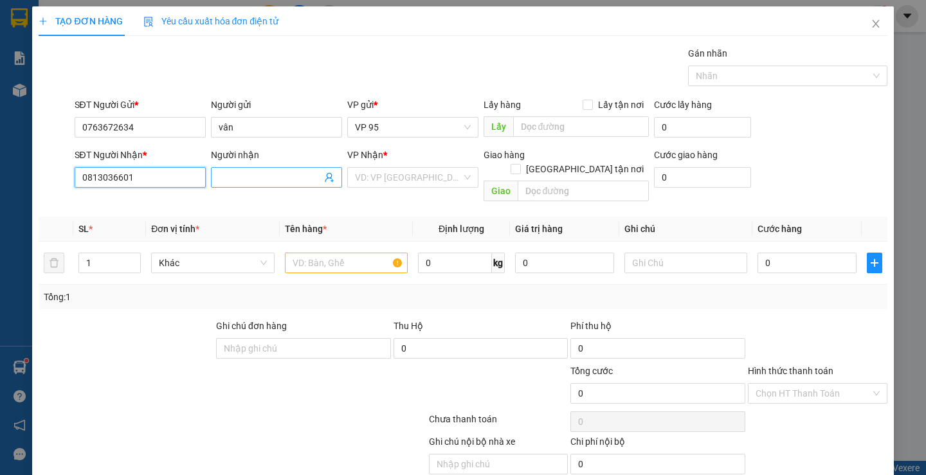
type input "0813036601"
click at [254, 176] on input "Người nhận" at bounding box center [270, 177] width 103 height 14
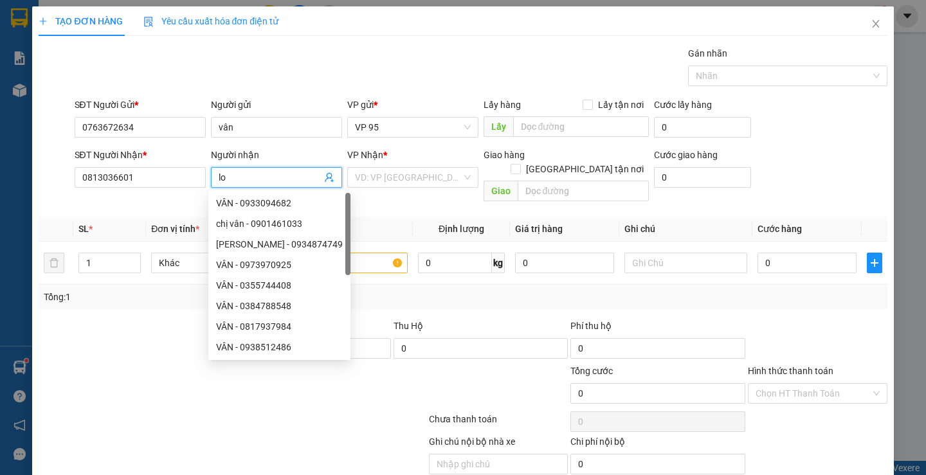
type input "l"
type input "liên"
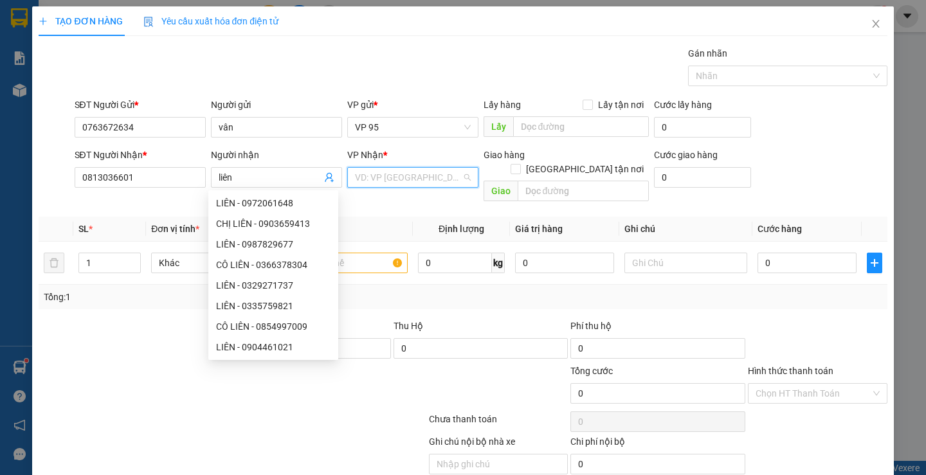
click at [383, 183] on input "search" at bounding box center [408, 177] width 107 height 19
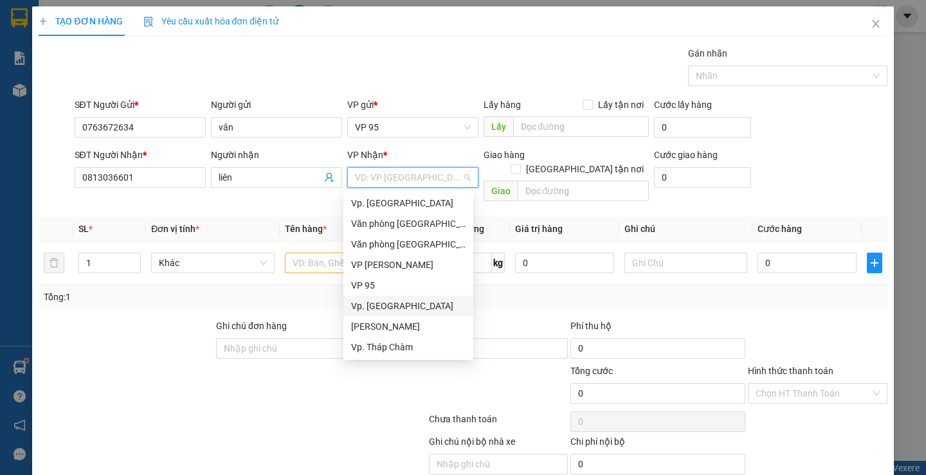
scroll to position [103, 0]
click at [391, 311] on div "BX. [GEOGRAPHIC_DATA]" at bounding box center [408, 306] width 115 height 14
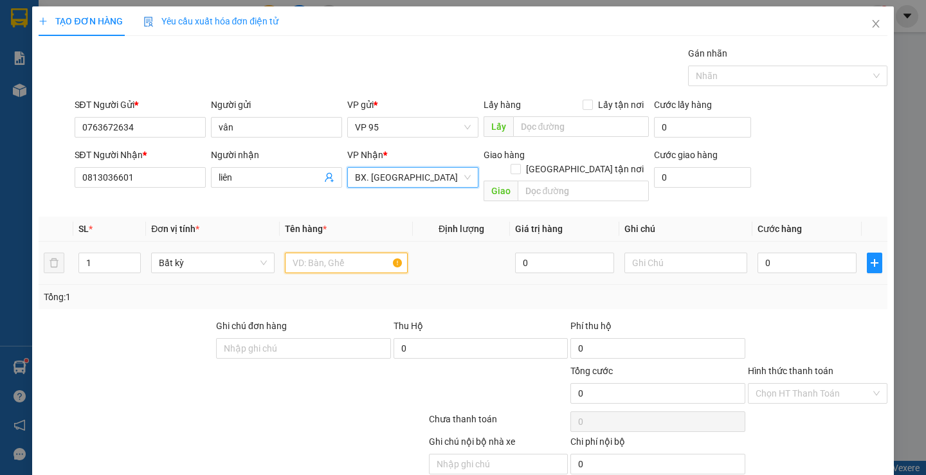
click at [315, 253] on input "text" at bounding box center [346, 263] width 123 height 21
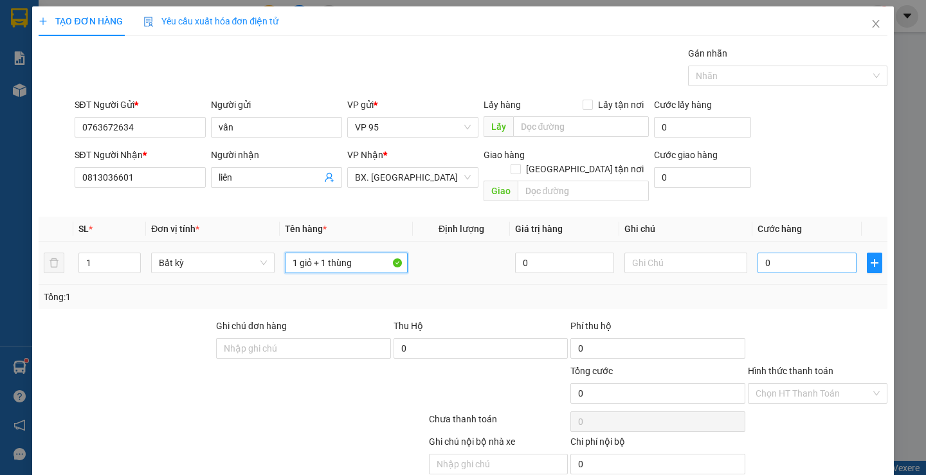
type input "1 giỏ + 1 thùng"
click at [787, 253] on input "0" at bounding box center [807, 263] width 99 height 21
type input "8"
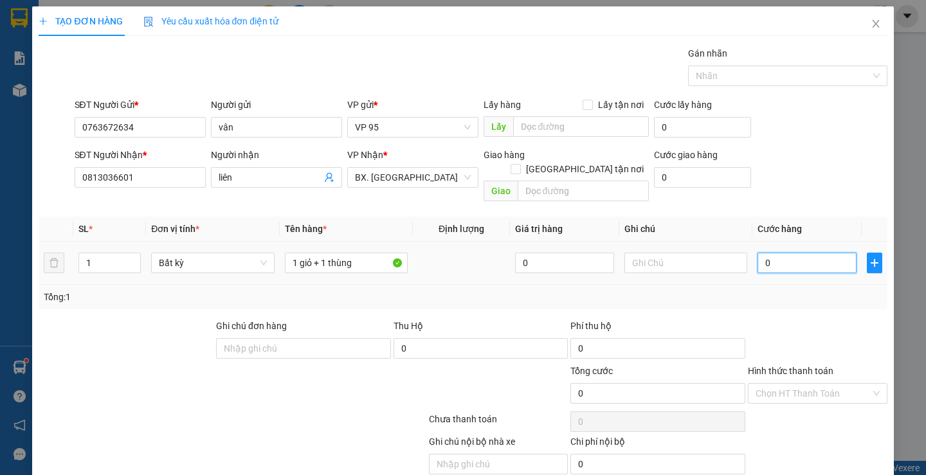
type input "8"
type input "80"
type input "80.000"
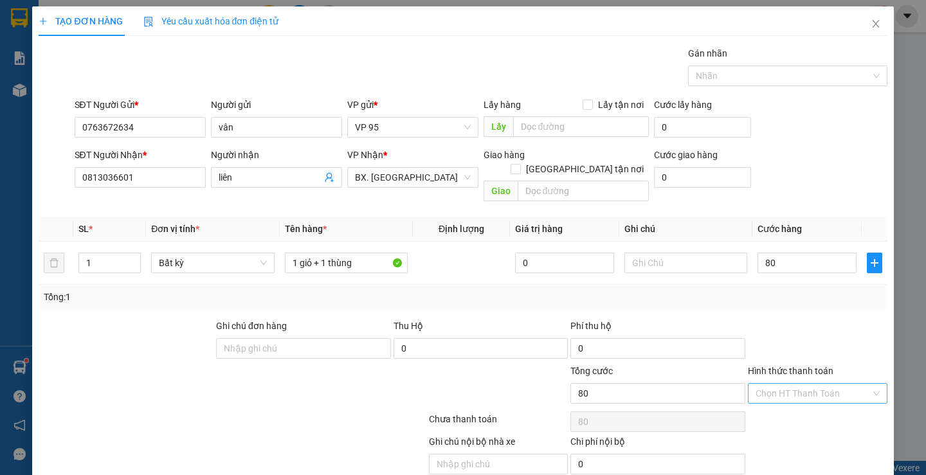
type input "80.000"
click at [777, 384] on input "Hình thức thanh toán" at bounding box center [813, 393] width 115 height 19
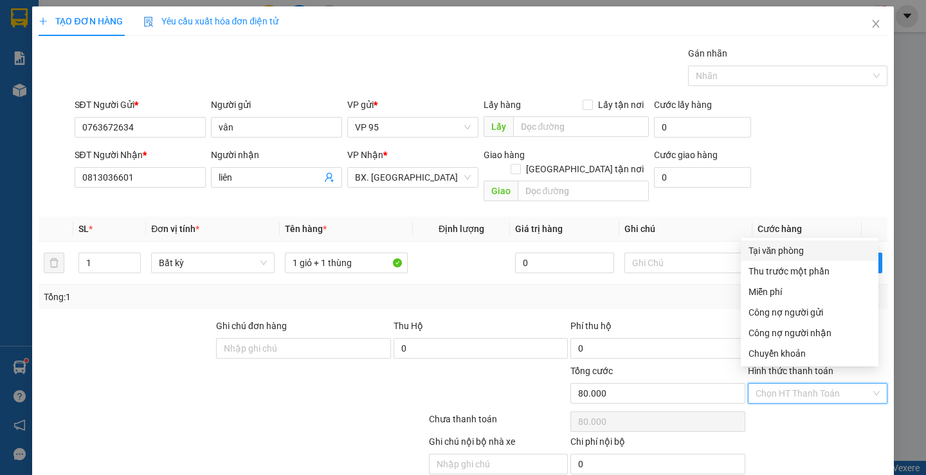
click at [777, 384] on input "Hình thức thanh toán" at bounding box center [813, 393] width 115 height 19
click at [783, 246] on div "Tại văn phòng" at bounding box center [810, 251] width 122 height 14
type input "0"
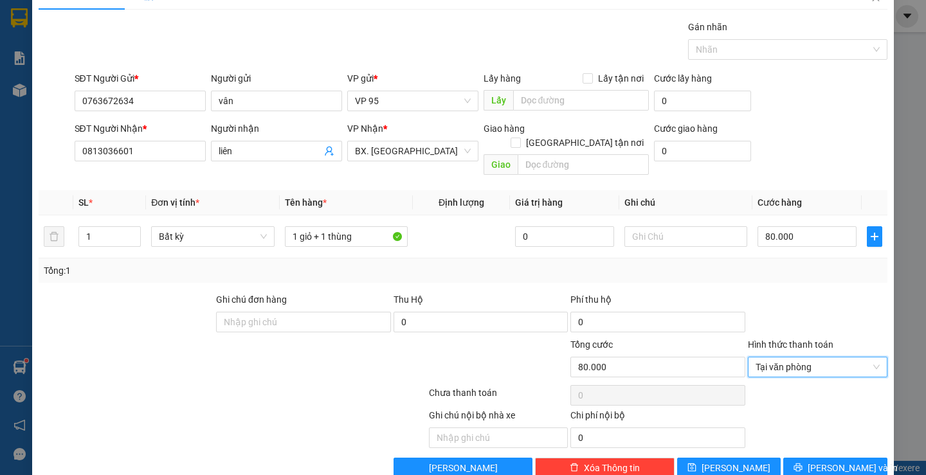
scroll to position [41, 0]
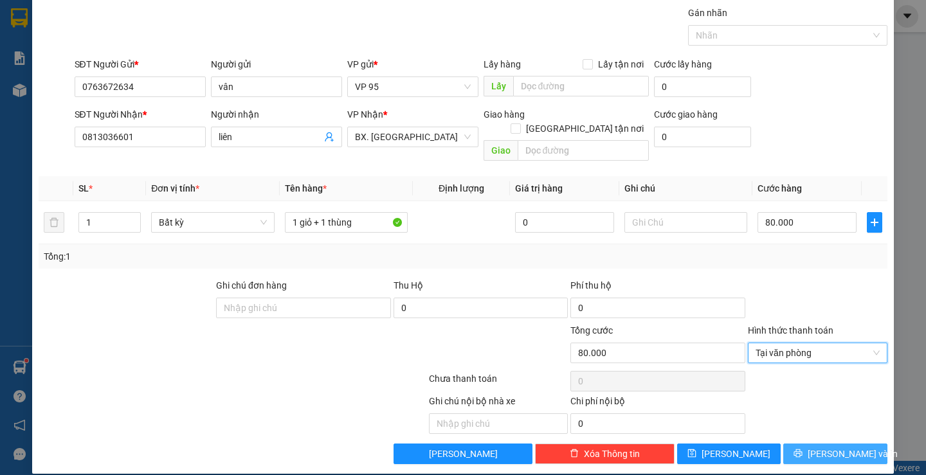
click at [828, 450] on button "[PERSON_NAME] và In" at bounding box center [836, 454] width 104 height 21
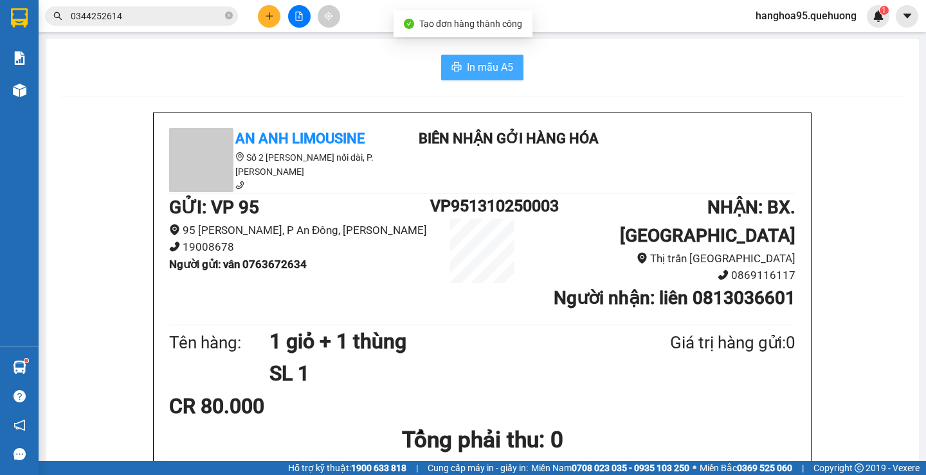
click at [506, 63] on span "In mẫu A5" at bounding box center [490, 67] width 46 height 16
click at [496, 69] on span "In mẫu A5" at bounding box center [490, 67] width 46 height 16
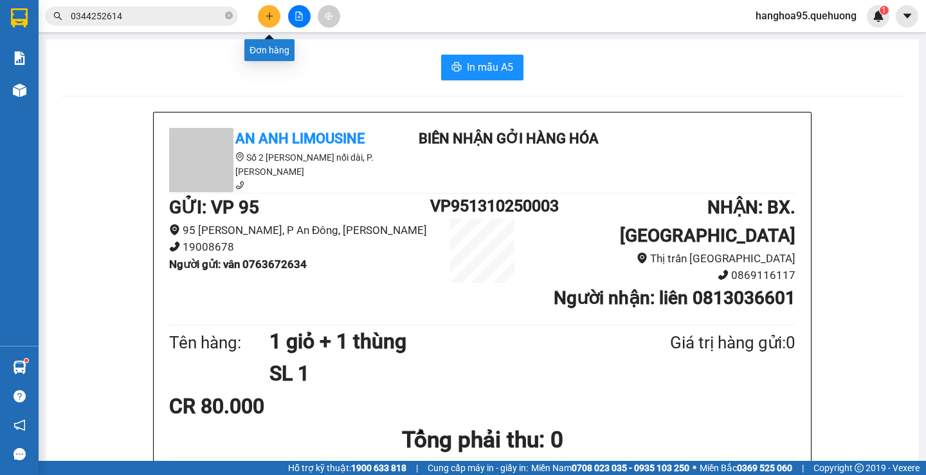
click at [268, 21] on button at bounding box center [269, 16] width 23 height 23
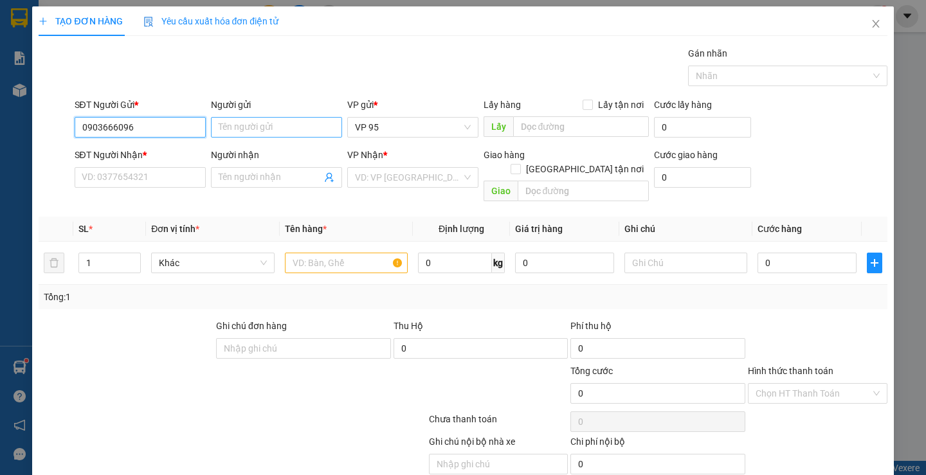
type input "0903666096"
click at [239, 133] on input "Người gửi" at bounding box center [276, 127] width 131 height 21
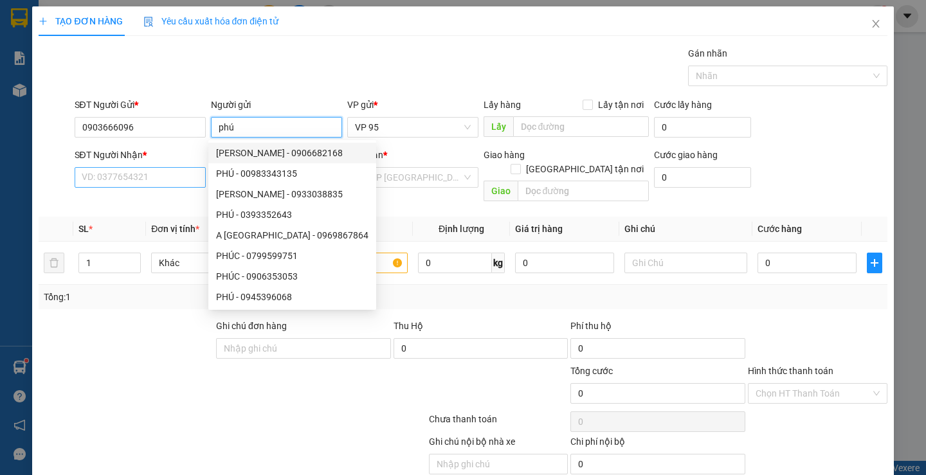
type input "phú"
click at [125, 172] on input "SĐT Người Nhận *" at bounding box center [140, 177] width 131 height 21
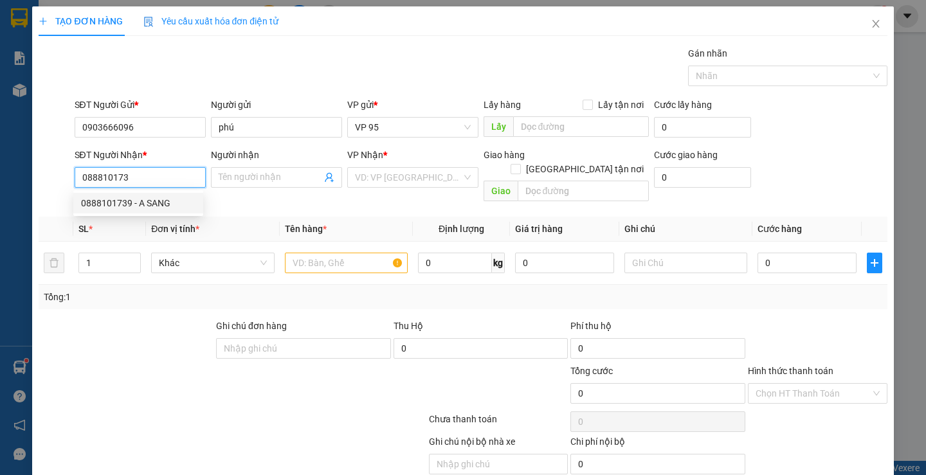
click at [126, 198] on div "0888101739 - A SANG" at bounding box center [138, 203] width 115 height 14
type input "0888101739"
type input "A SANG"
type input "40.000"
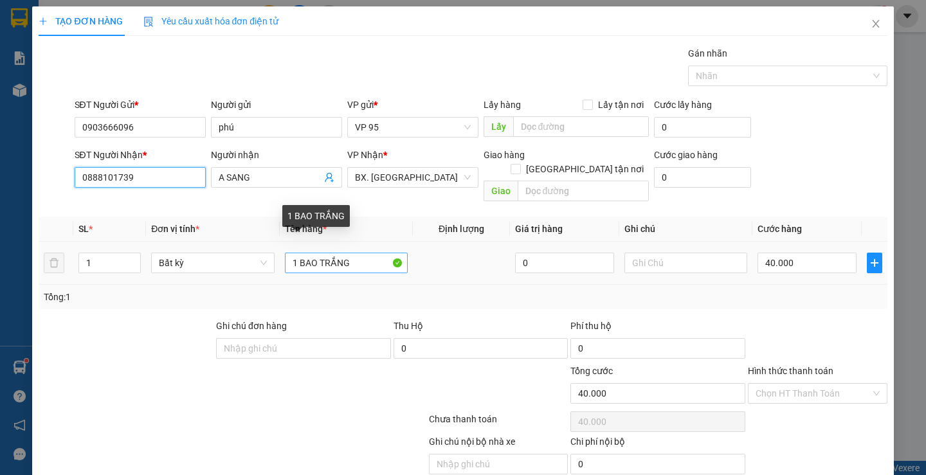
type input "0888101739"
click at [367, 255] on input "1 BAO TRẮNG" at bounding box center [346, 263] width 123 height 21
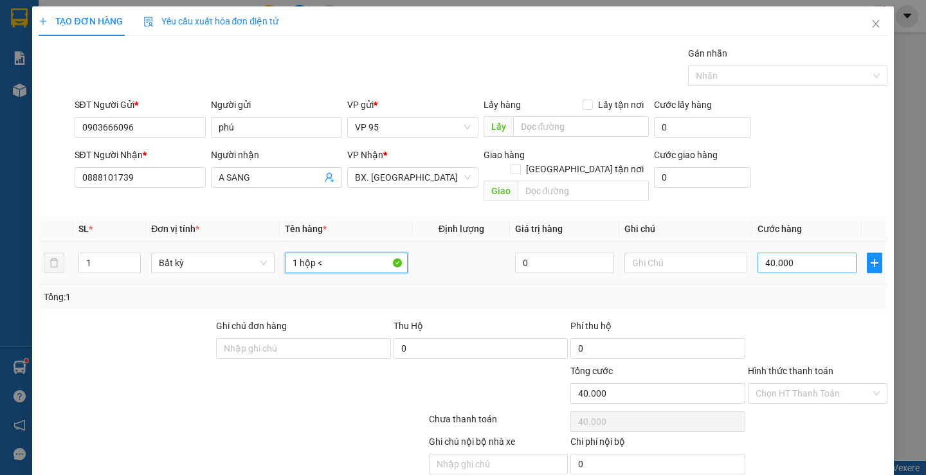
type input "1 hộp <"
click at [785, 253] on input "40.000" at bounding box center [807, 263] width 99 height 21
type input "3"
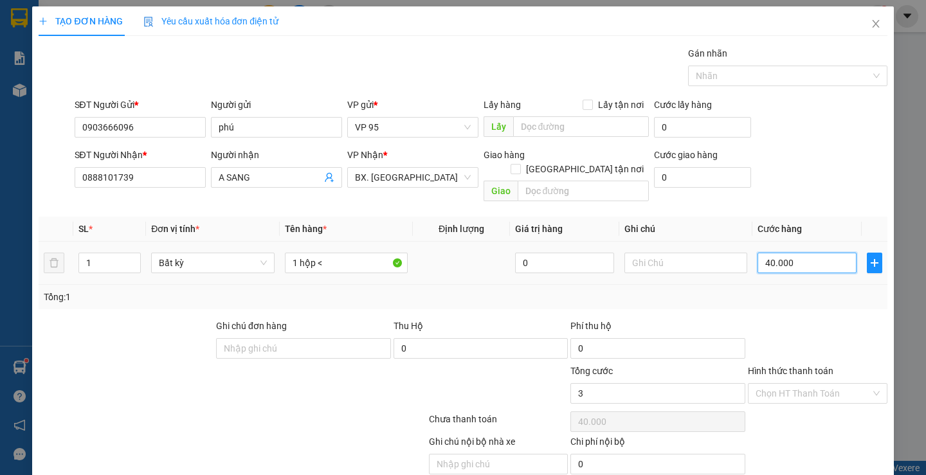
type input "3"
type input "30"
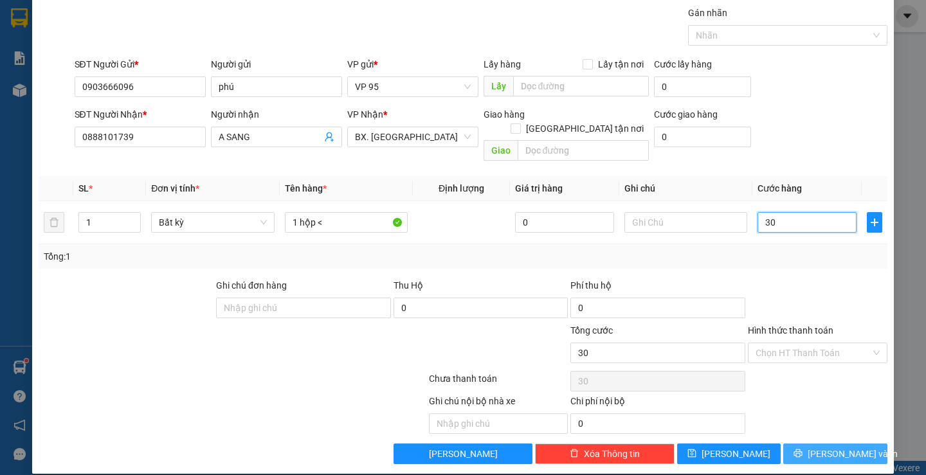
type input "30"
type input "30.000"
click at [829, 447] on span "[PERSON_NAME] và In" at bounding box center [853, 454] width 90 height 14
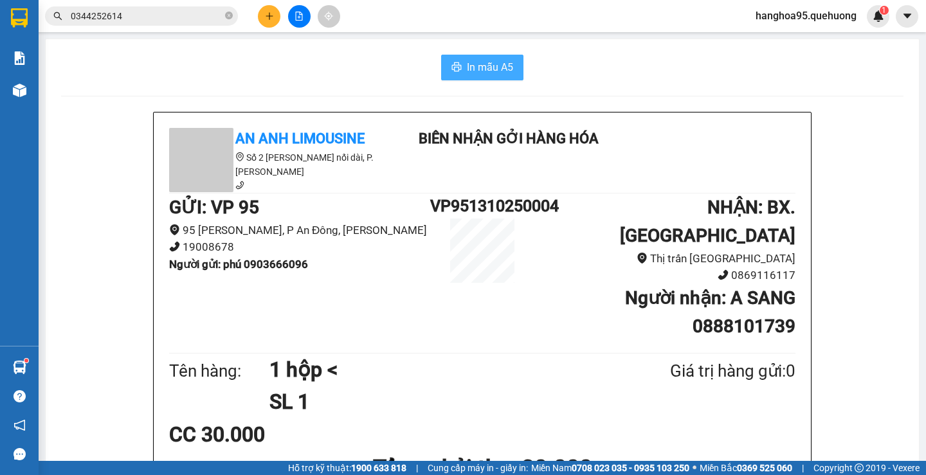
click at [488, 57] on button "In mẫu A5" at bounding box center [482, 68] width 82 height 26
